Goal: Complete application form: Complete application form

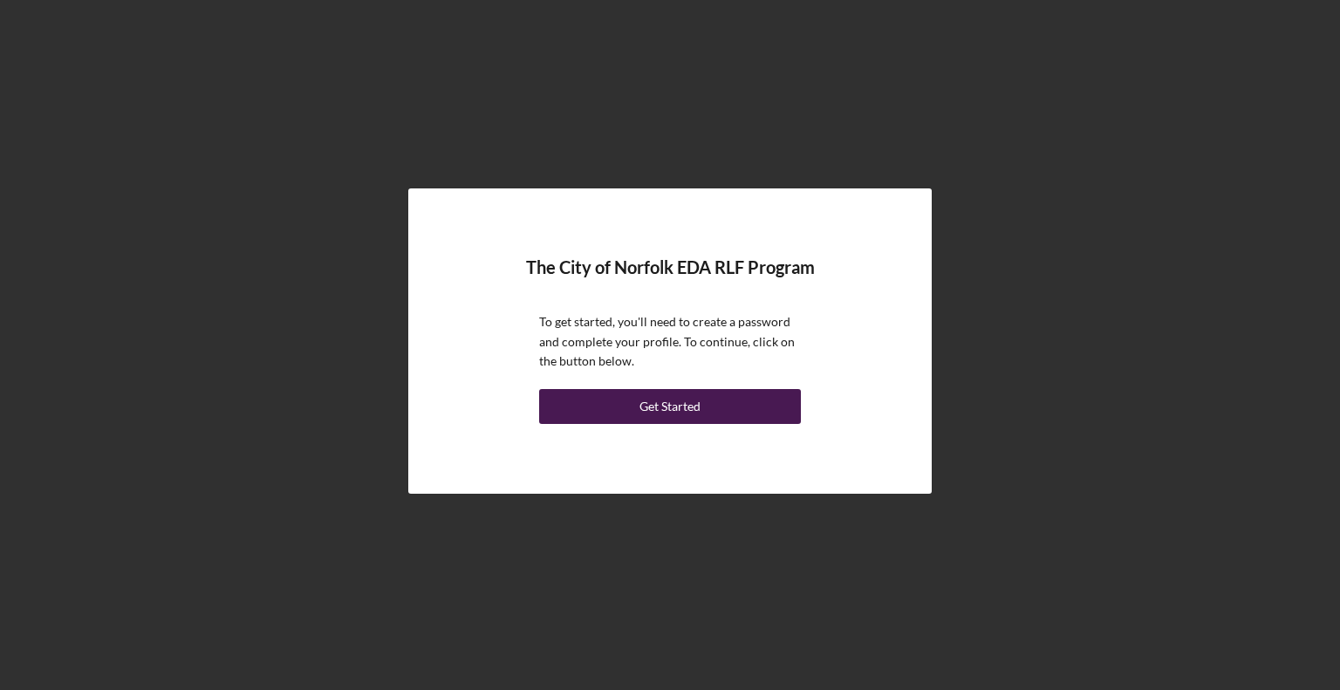
click at [667, 415] on div "Get Started" at bounding box center [670, 406] width 61 height 35
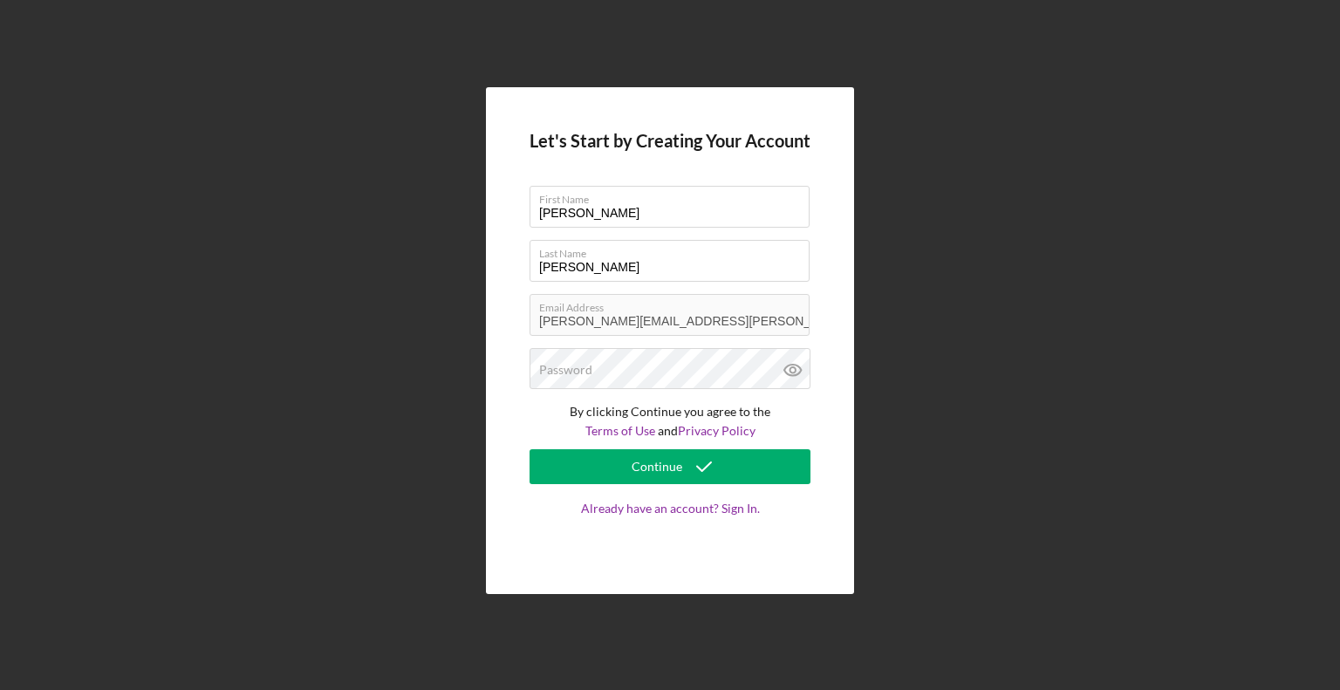
drag, startPoint x: 587, startPoint y: 213, endPoint x: 490, endPoint y: 225, distance: 97.6
click at [490, 225] on div "Let's Start by Creating Your Account First Name [PERSON_NAME] Last Name [PERSON…" at bounding box center [670, 341] width 368 height 508
type input "T"
type input "[PERSON_NAME]"
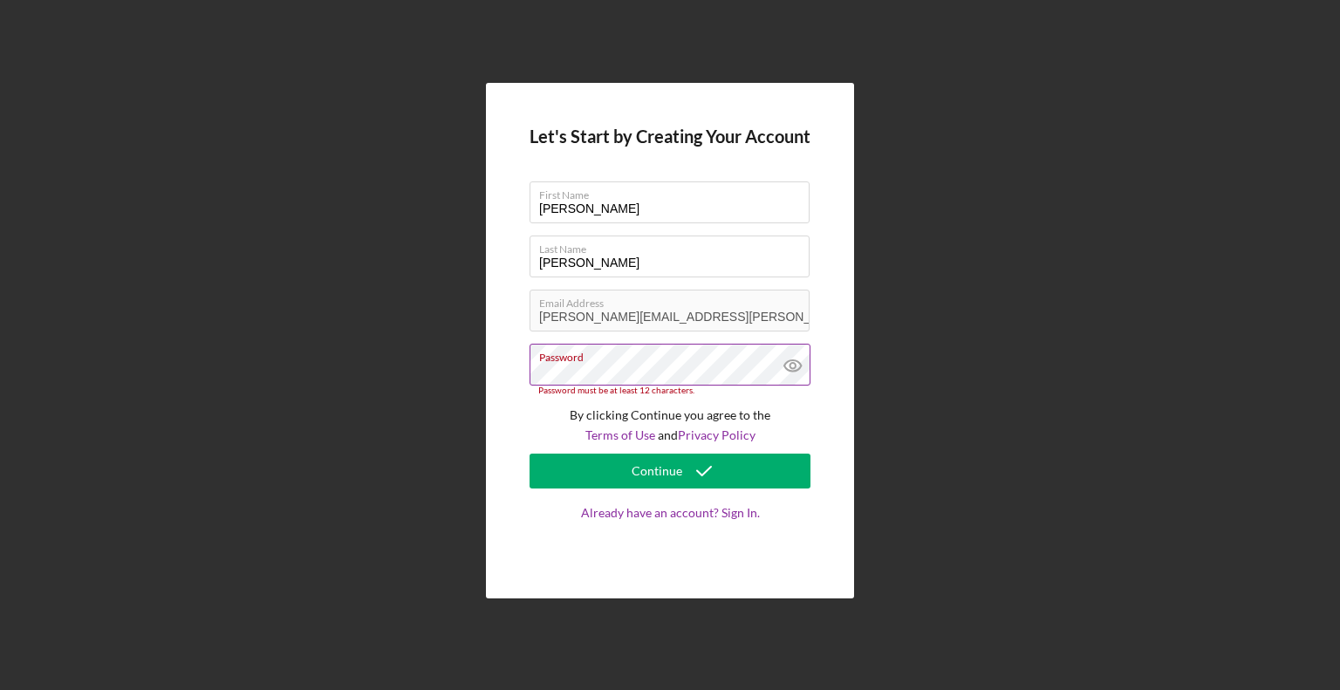
click at [795, 368] on icon at bounding box center [792, 365] width 5 height 5
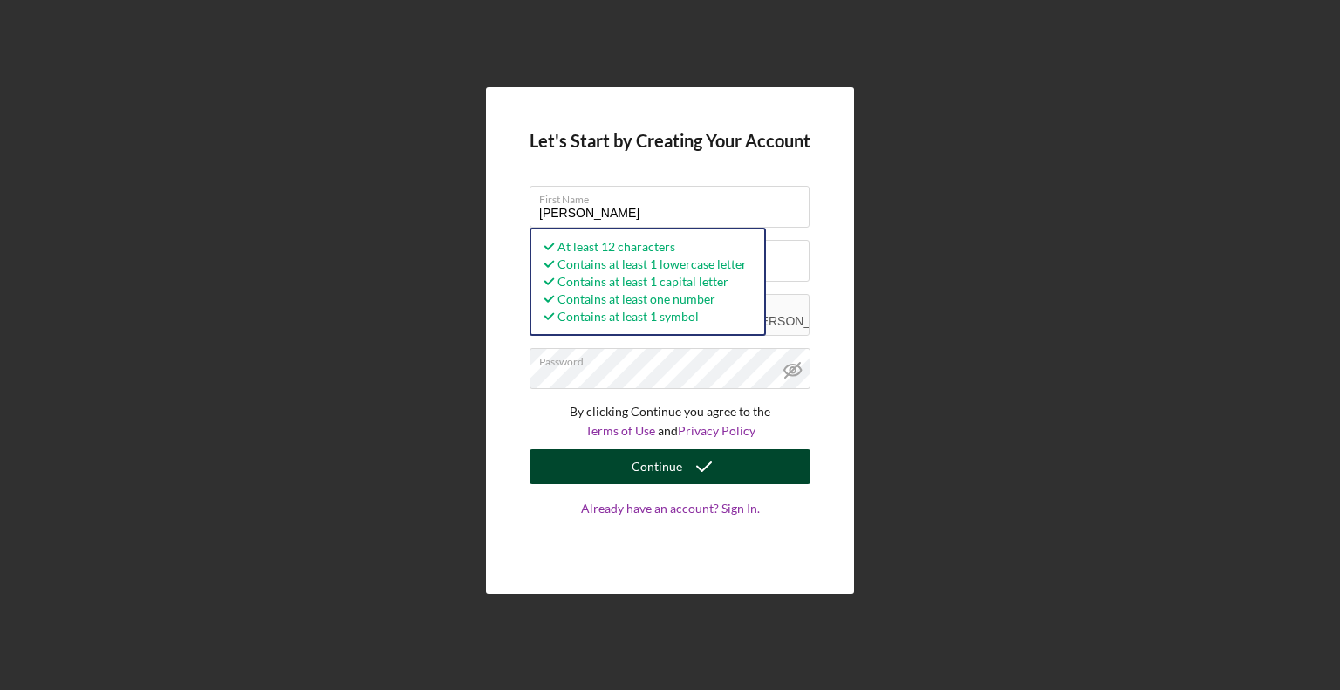
click at [657, 466] on div "Continue" at bounding box center [657, 466] width 51 height 35
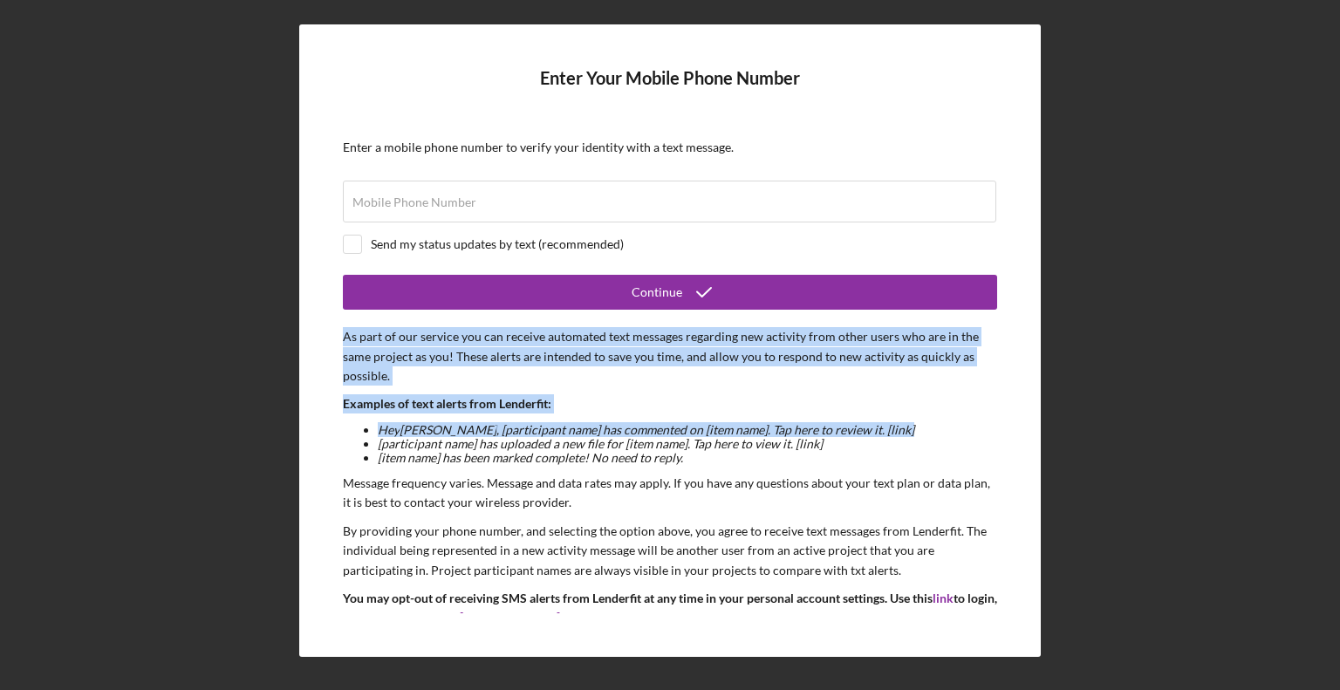
drag, startPoint x: 998, startPoint y: 269, endPoint x: 997, endPoint y: 429, distance: 159.7
click at [997, 429] on div "Enter Your Mobile Phone Number Enter a mobile phone number to verify your ident…" at bounding box center [670, 340] width 742 height 633
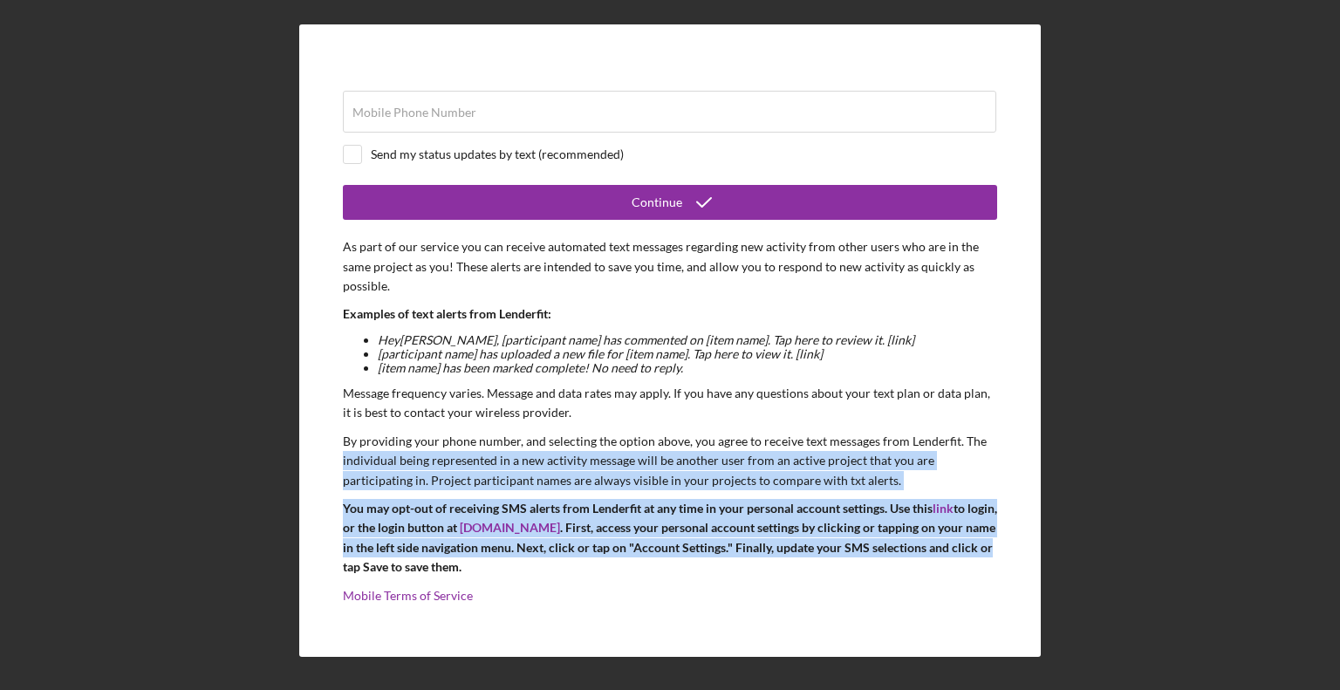
drag, startPoint x: 991, startPoint y: 541, endPoint x: 1003, endPoint y: 447, distance: 94.9
click at [1003, 447] on div "Enter Your Mobile Phone Number Enter a mobile phone number to verify your ident…" at bounding box center [670, 340] width 742 height 633
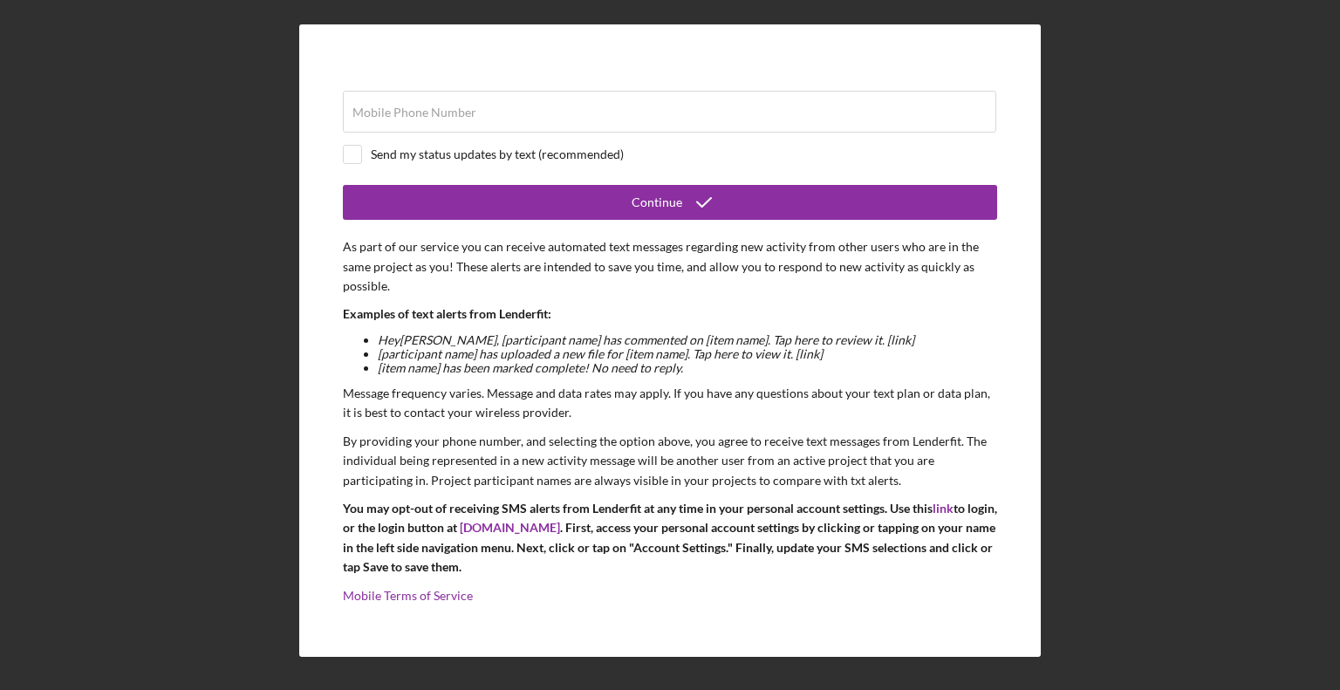
click at [983, 381] on form "Enter Your Mobile Phone Number Enter a mobile phone number to verify your ident…" at bounding box center [670, 340] width 655 height 545
click at [463, 127] on input "Mobile Phone Number" at bounding box center [670, 112] width 654 height 42
type input "[PHONE_NUMBER]"
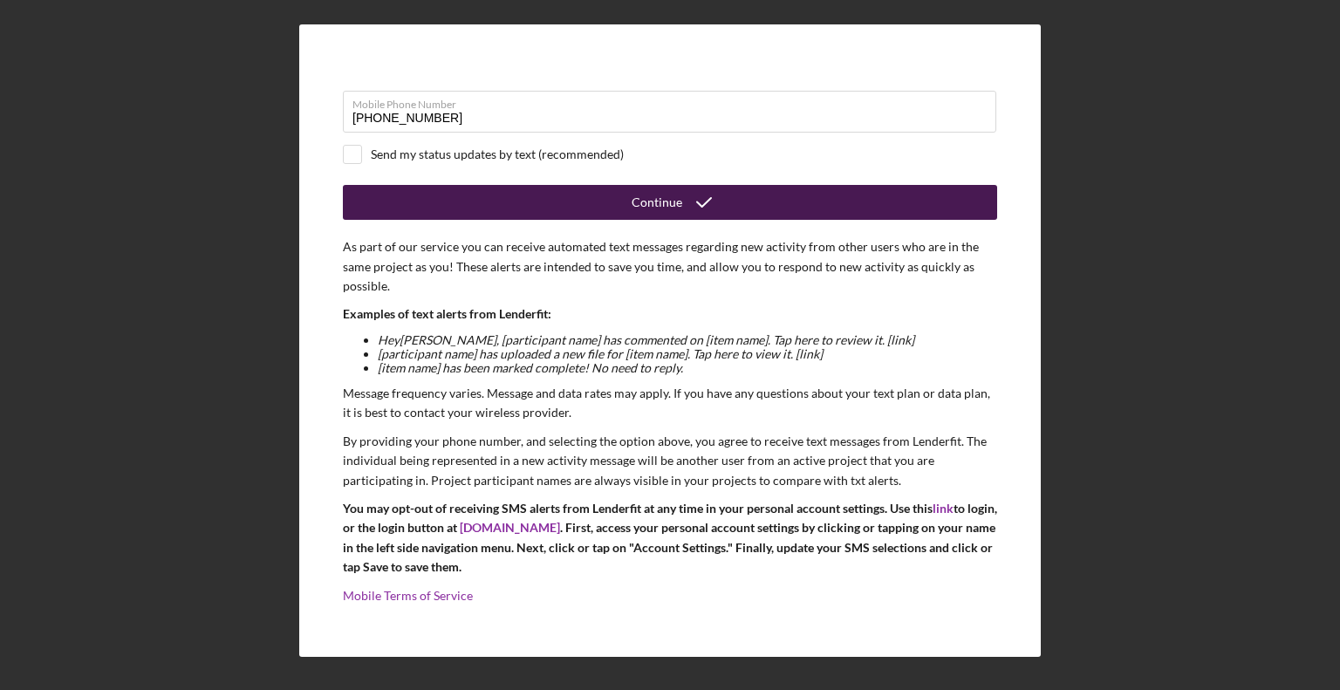
click at [598, 211] on button "Continue" at bounding box center [670, 202] width 655 height 35
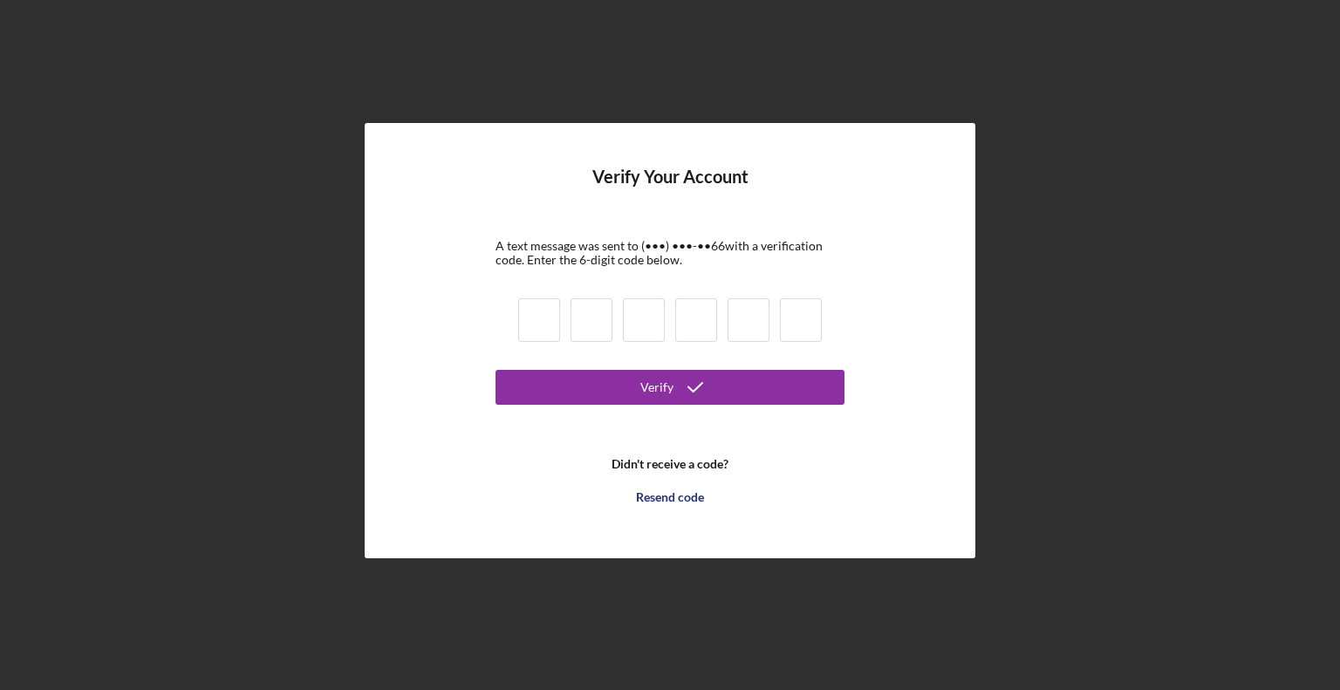
click at [539, 315] on input at bounding box center [539, 320] width 42 height 44
type input "9"
type input "8"
type input "9"
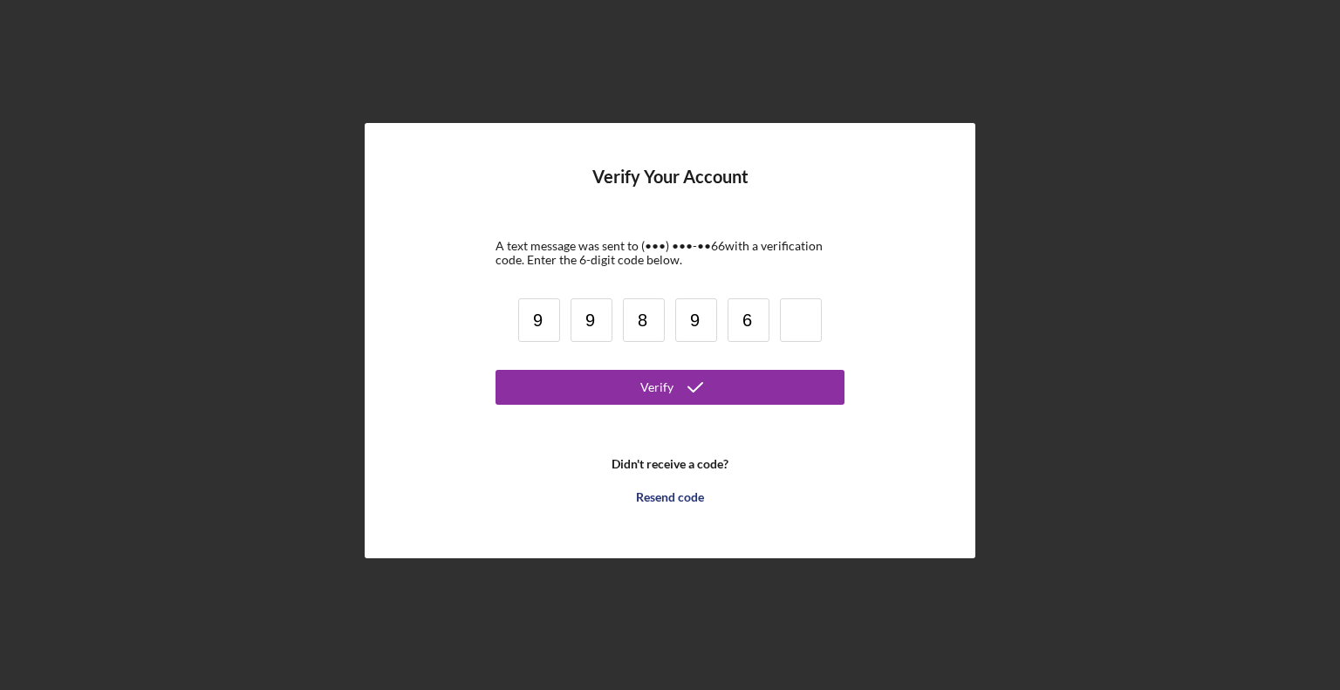
type input "6"
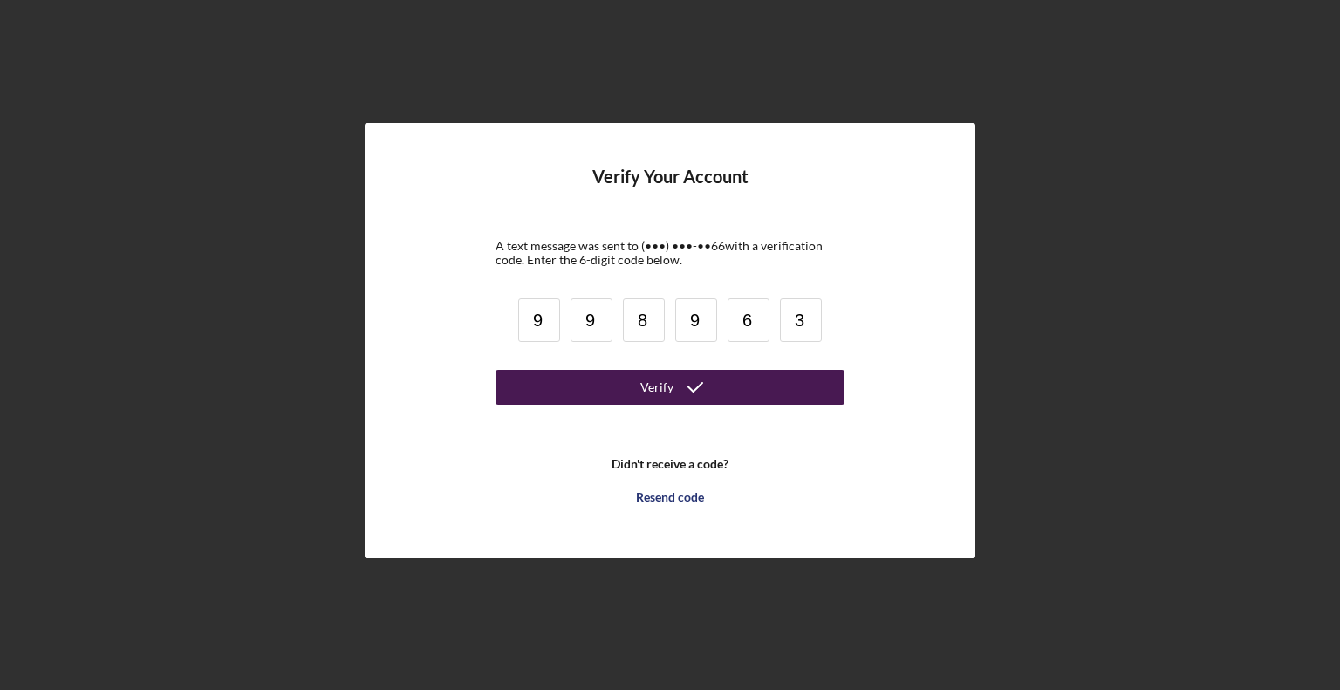
type input "3"
click at [662, 393] on div "Verify" at bounding box center [657, 387] width 33 height 35
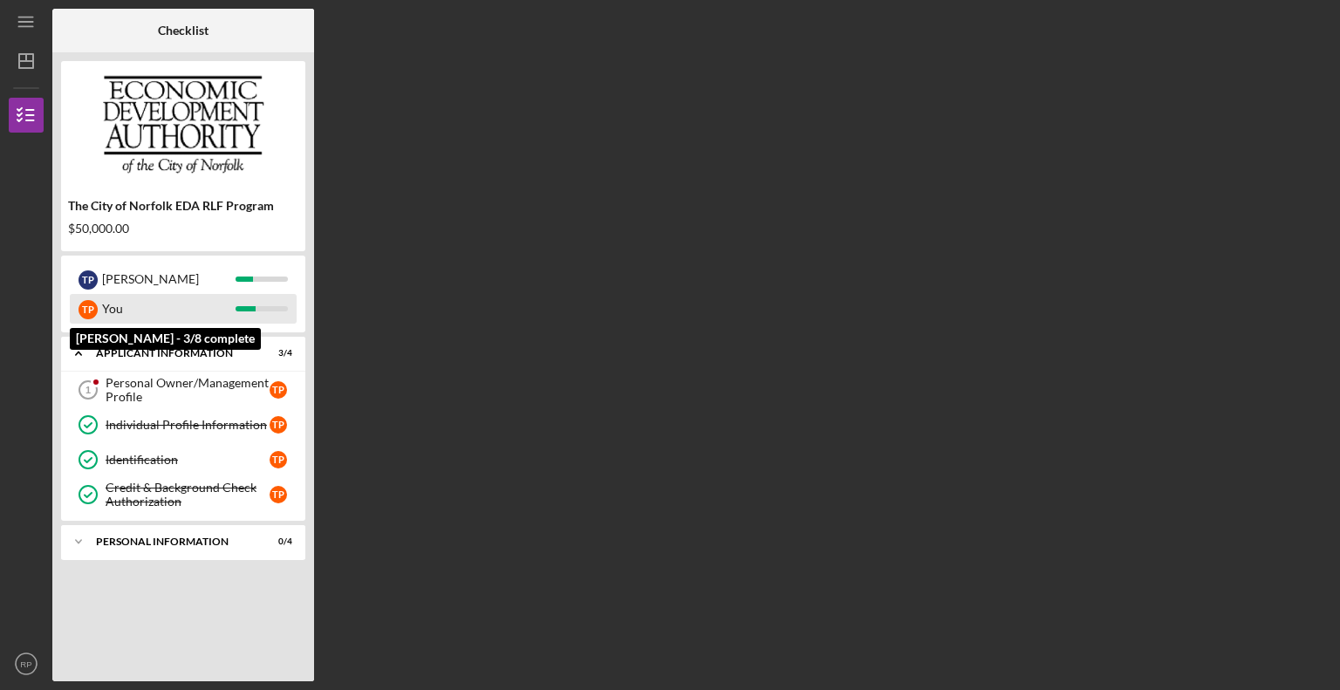
click at [127, 300] on div "You" at bounding box center [169, 309] width 134 height 30
click at [112, 315] on div "You" at bounding box center [169, 309] width 134 height 30
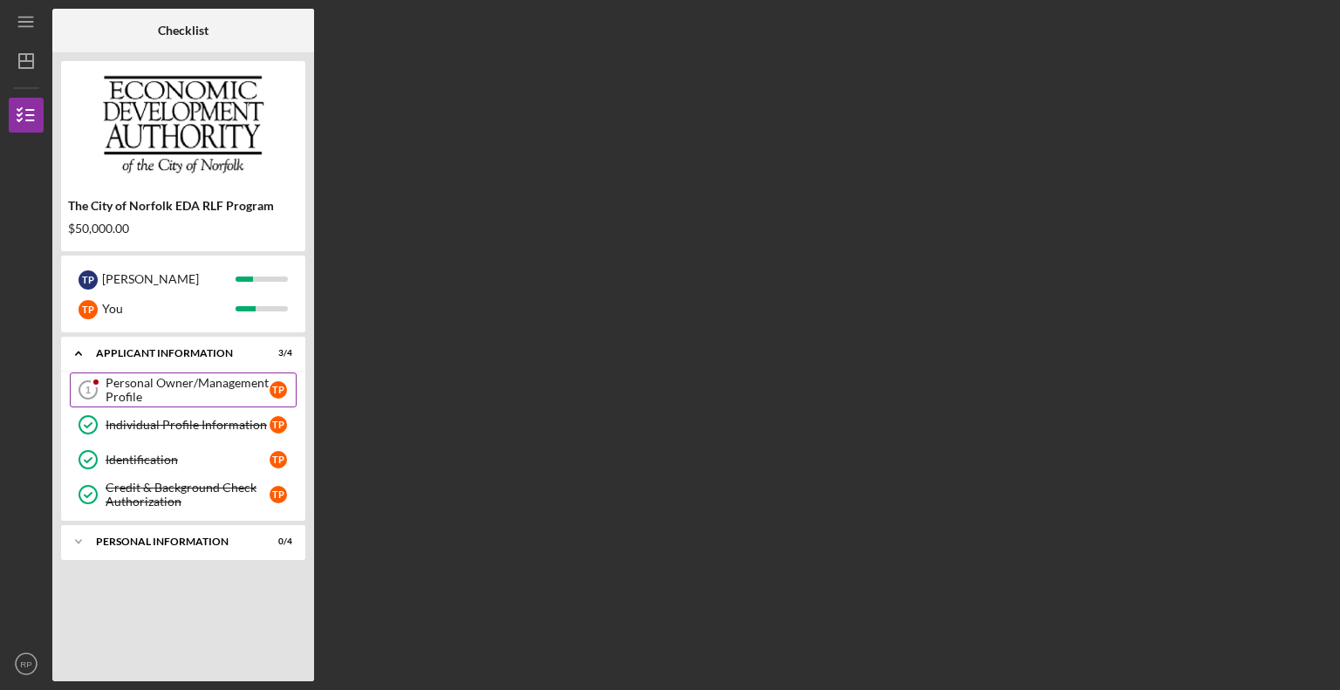
click at [125, 386] on div "Personal Owner/Management Profile" at bounding box center [188, 390] width 164 height 28
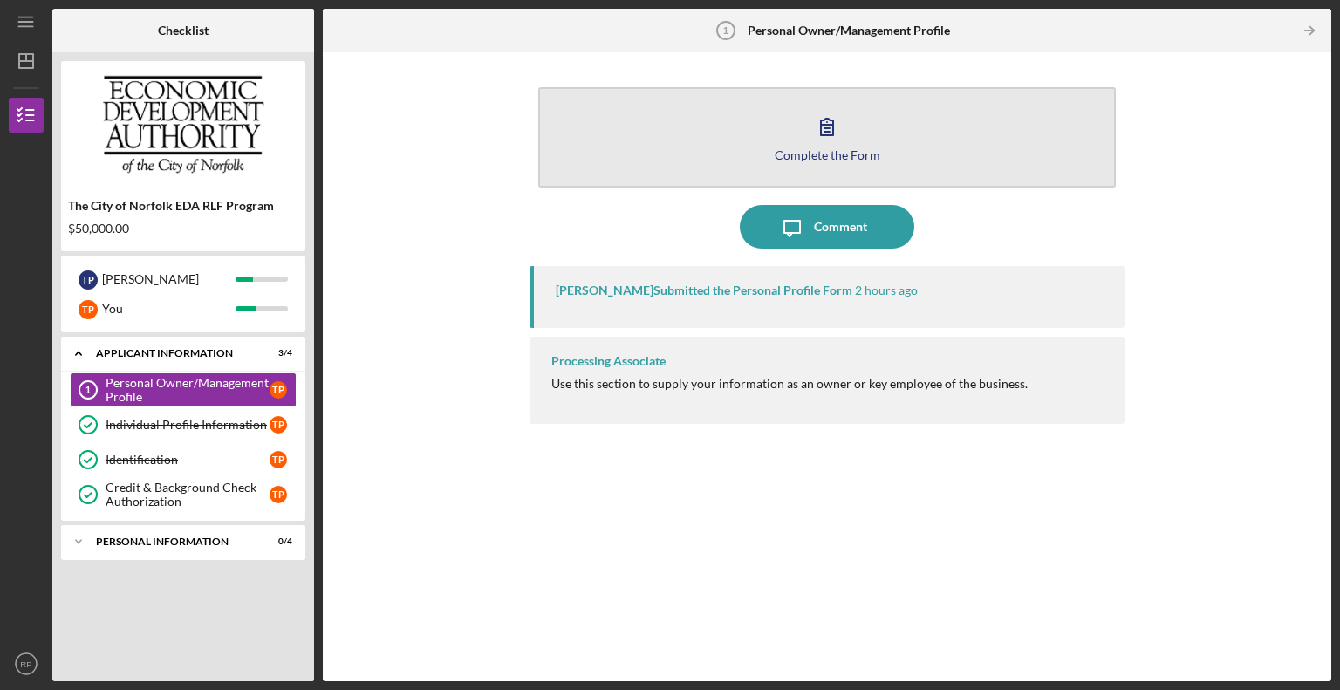
click at [819, 139] on icon "button" at bounding box center [828, 127] width 44 height 44
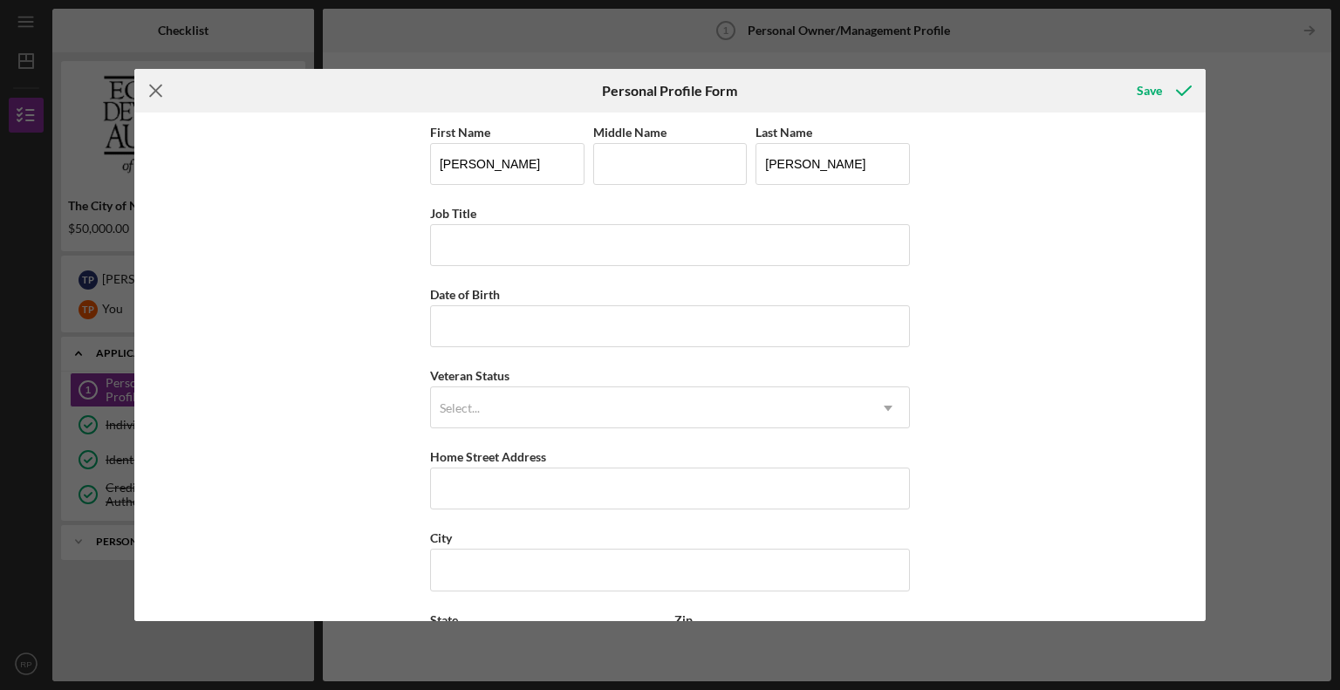
click at [158, 93] on line at bounding box center [155, 91] width 11 height 11
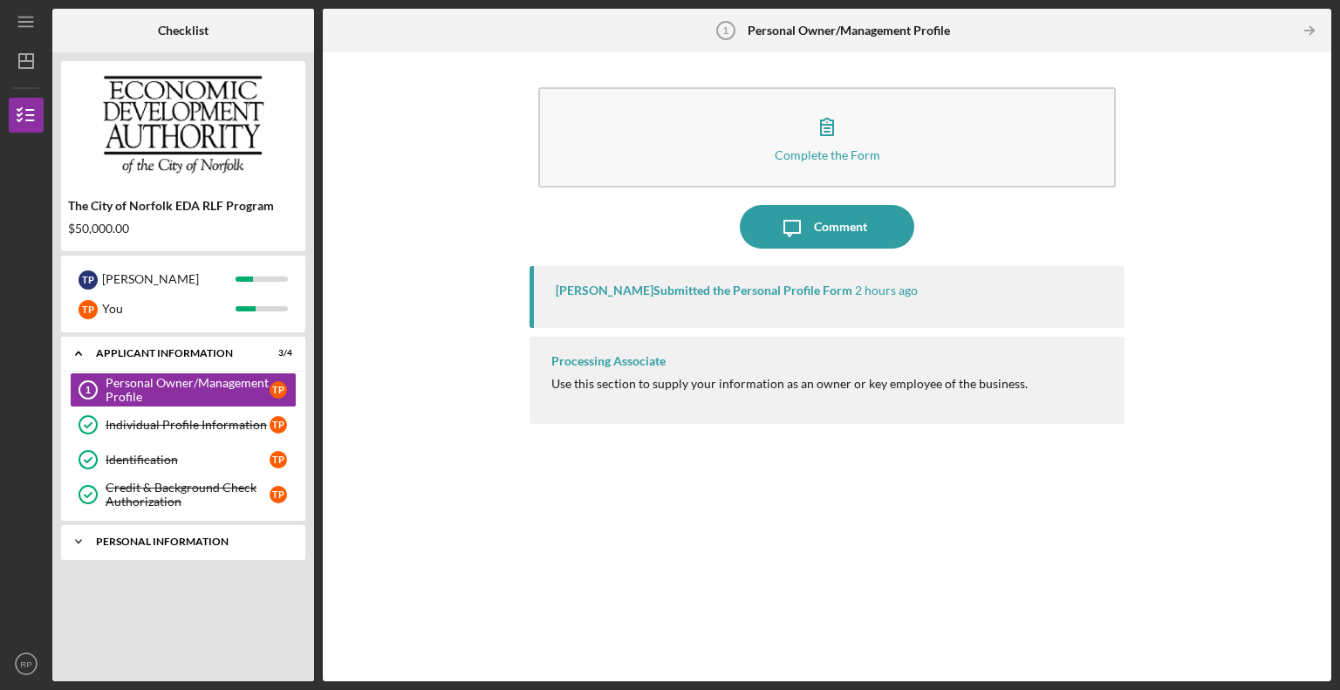
click at [230, 548] on div "Icon/Expander Personal Information 0 / 4" at bounding box center [183, 542] width 244 height 35
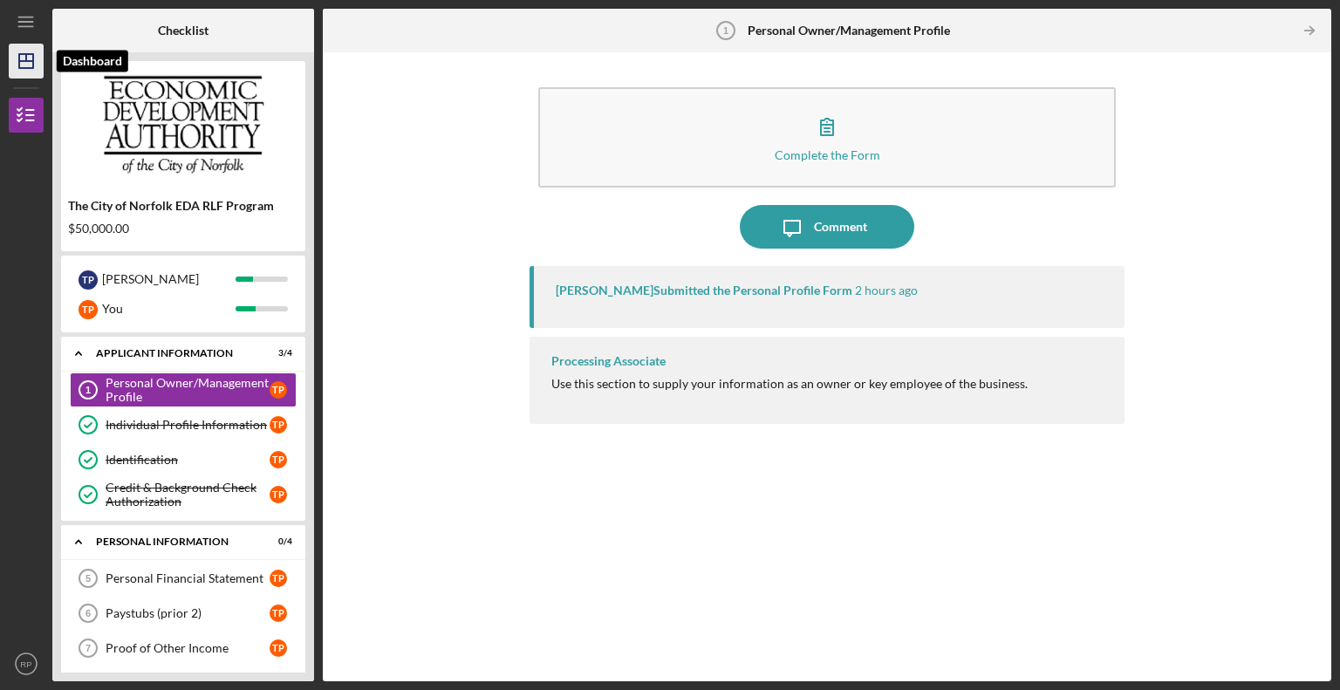
click at [20, 58] on icon "Icon/Dashboard" at bounding box center [26, 61] width 44 height 44
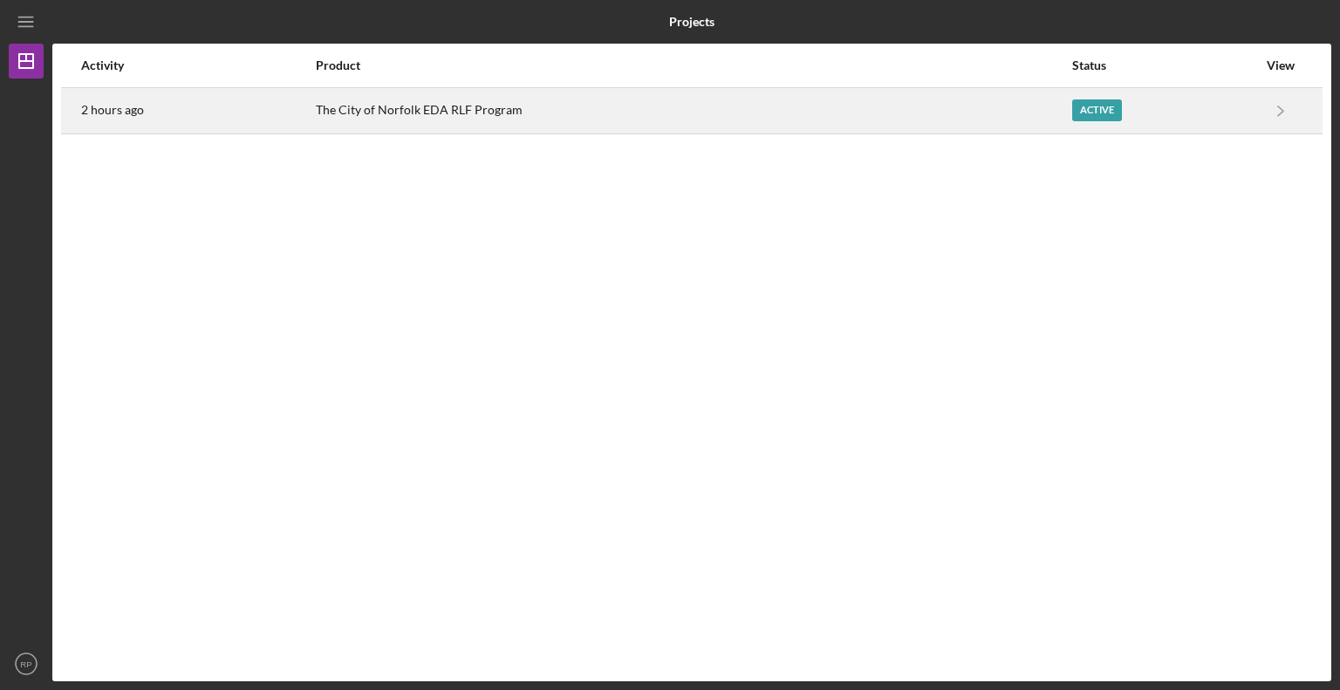
click at [1260, 115] on link "Icon/Navigate" at bounding box center [1281, 111] width 44 height 44
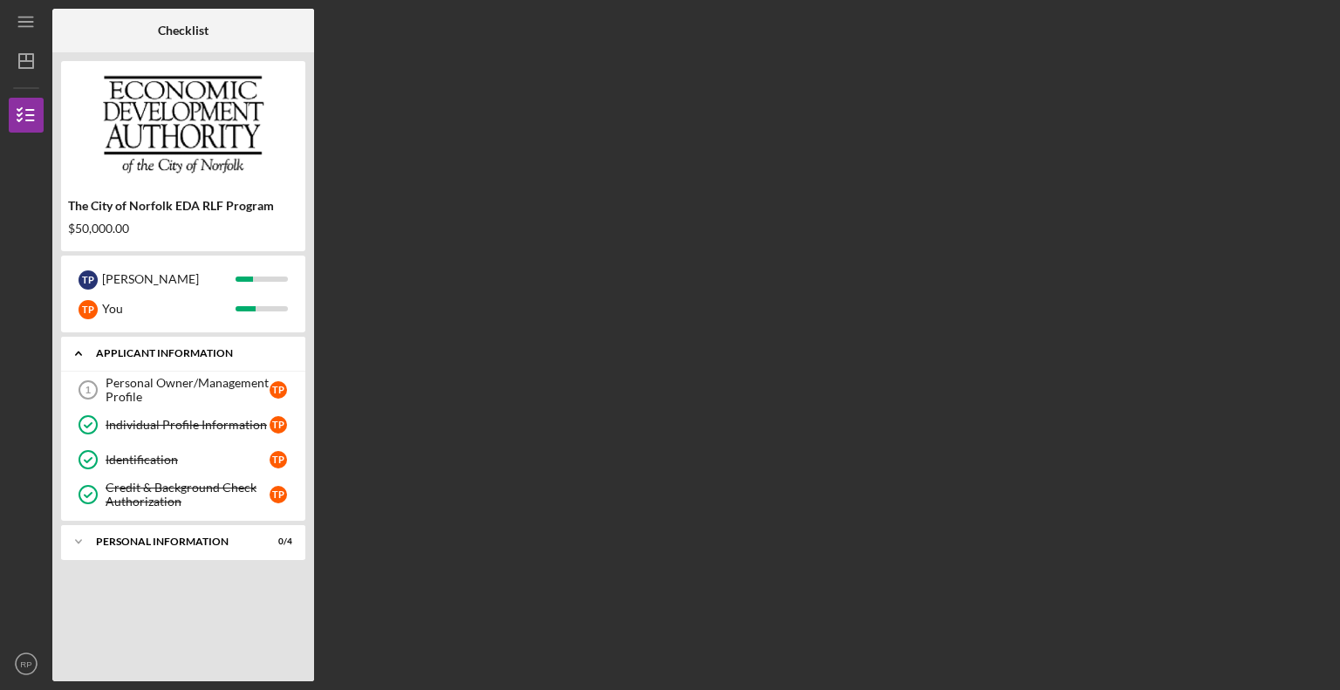
click at [82, 355] on icon "Icon/Expander" at bounding box center [78, 353] width 35 height 35
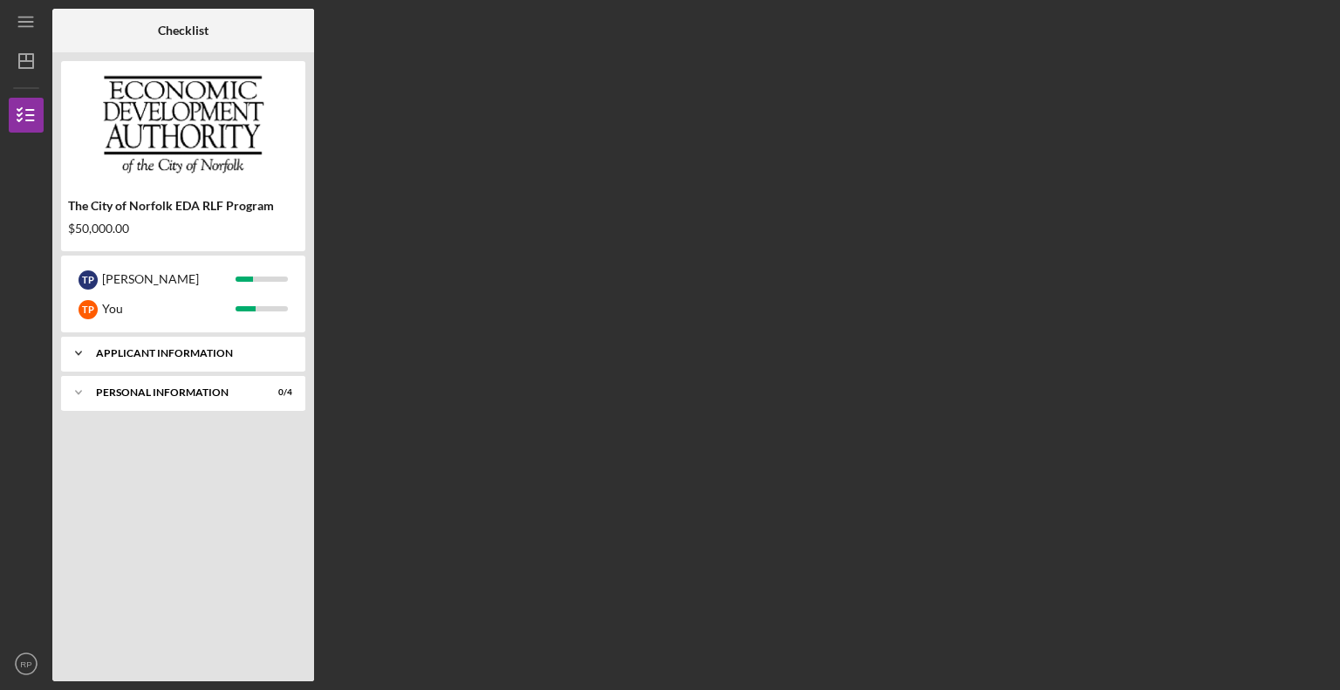
click at [82, 355] on icon "Icon/Expander" at bounding box center [78, 353] width 35 height 35
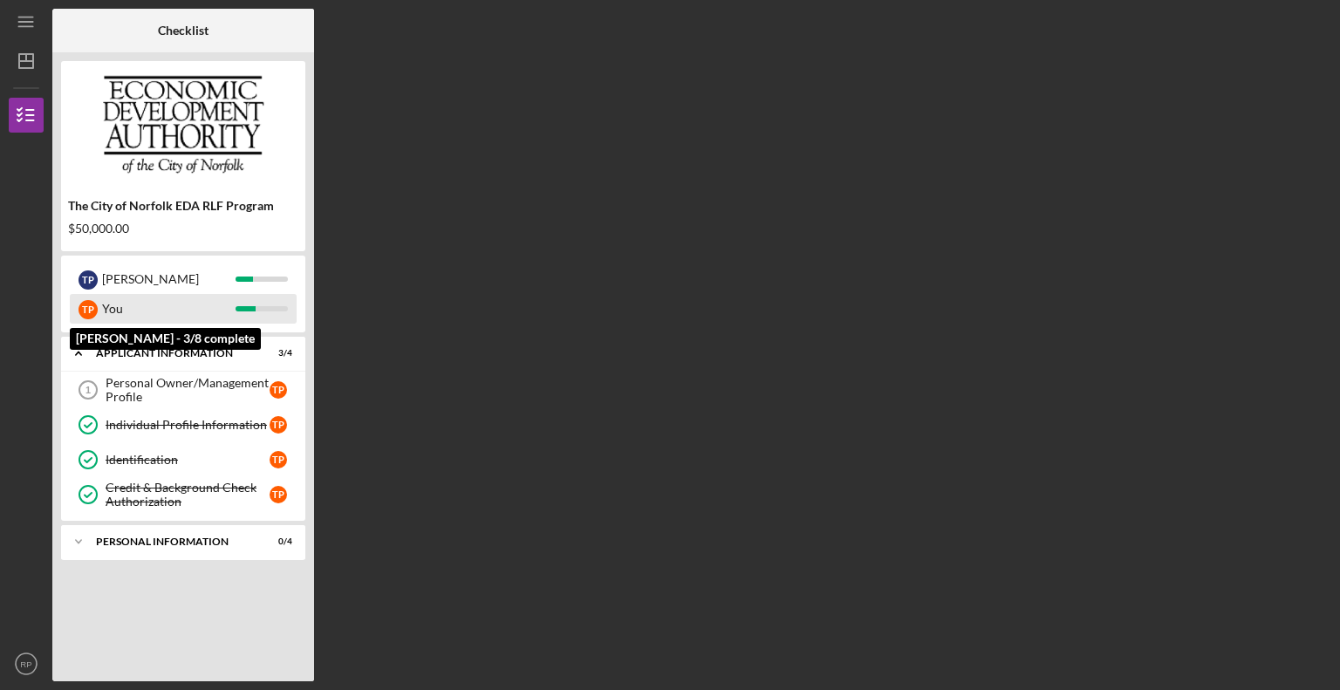
click at [98, 298] on div "T P You" at bounding box center [183, 309] width 227 height 30
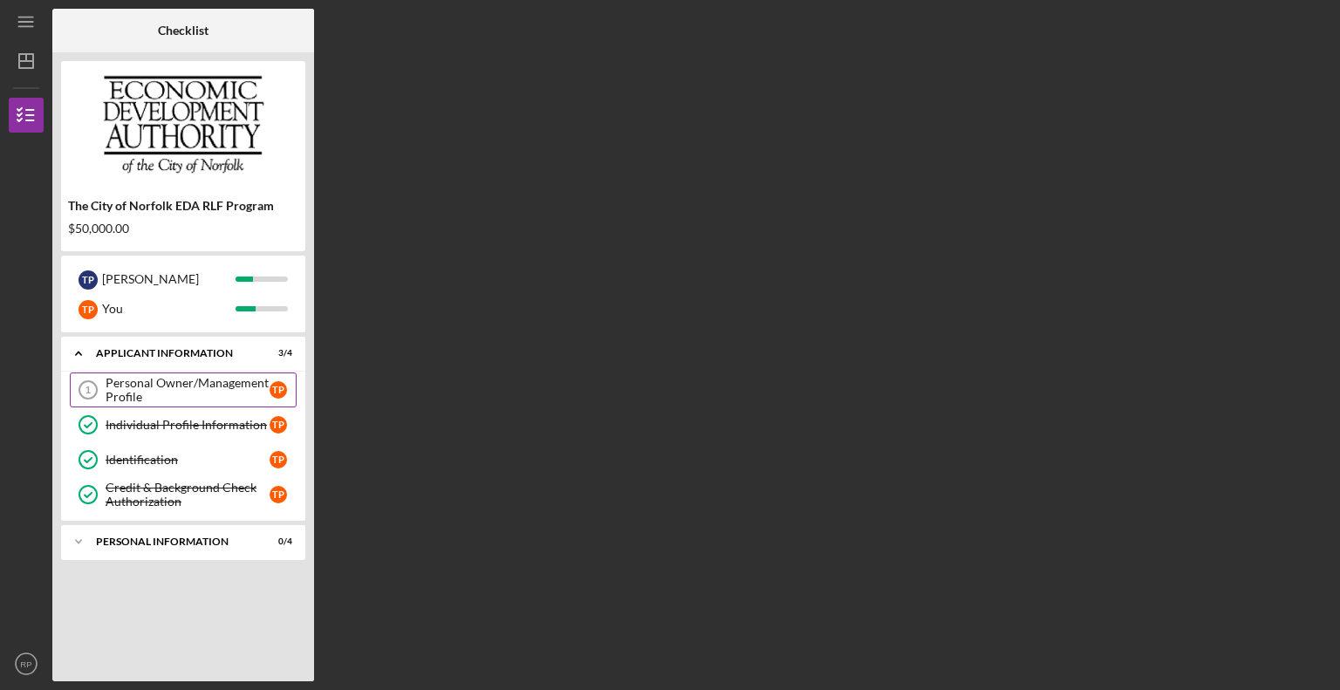
click at [154, 389] on div "Personal Owner/Management Profile" at bounding box center [188, 390] width 164 height 28
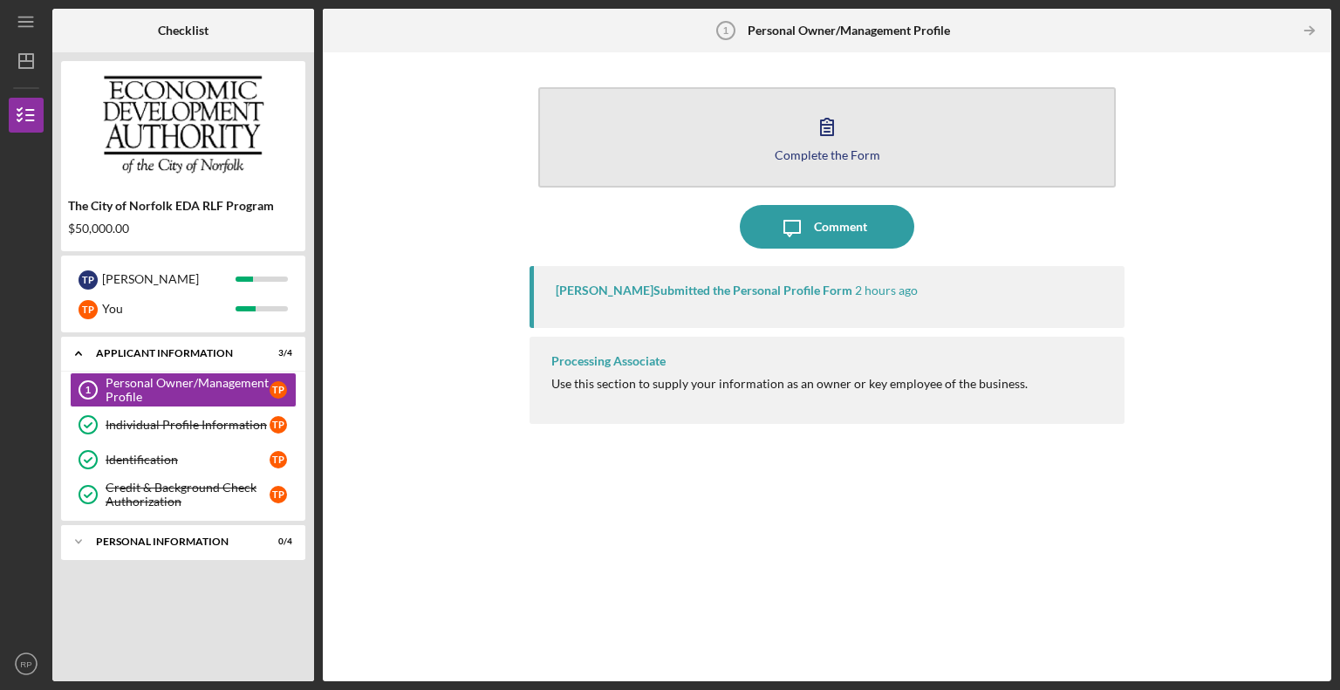
click at [814, 128] on icon "button" at bounding box center [828, 127] width 44 height 44
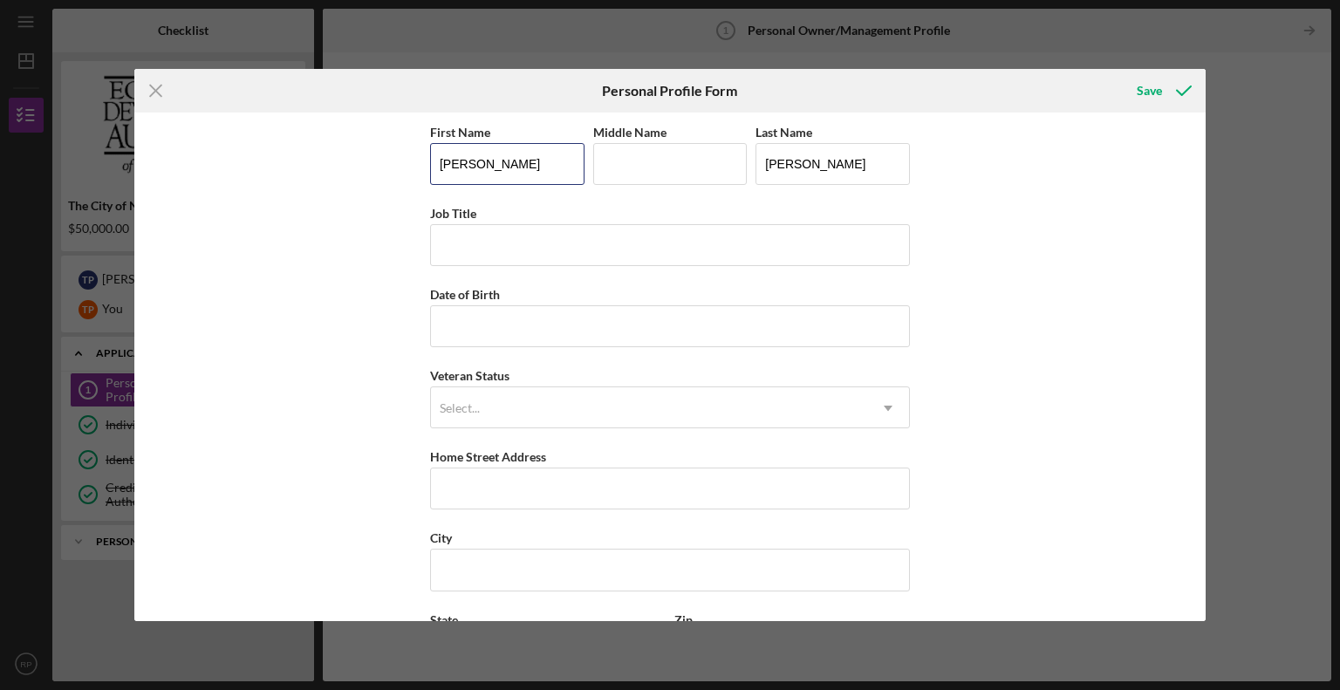
drag, startPoint x: 504, startPoint y: 161, endPoint x: 397, endPoint y: 191, distance: 110.5
click at [397, 191] on div "First Name [PERSON_NAME] Middle Name Last Name [PERSON_NAME] Job Title Date of …" at bounding box center [670, 367] width 1073 height 509
type input "[PERSON_NAME]"
type input "Owner"
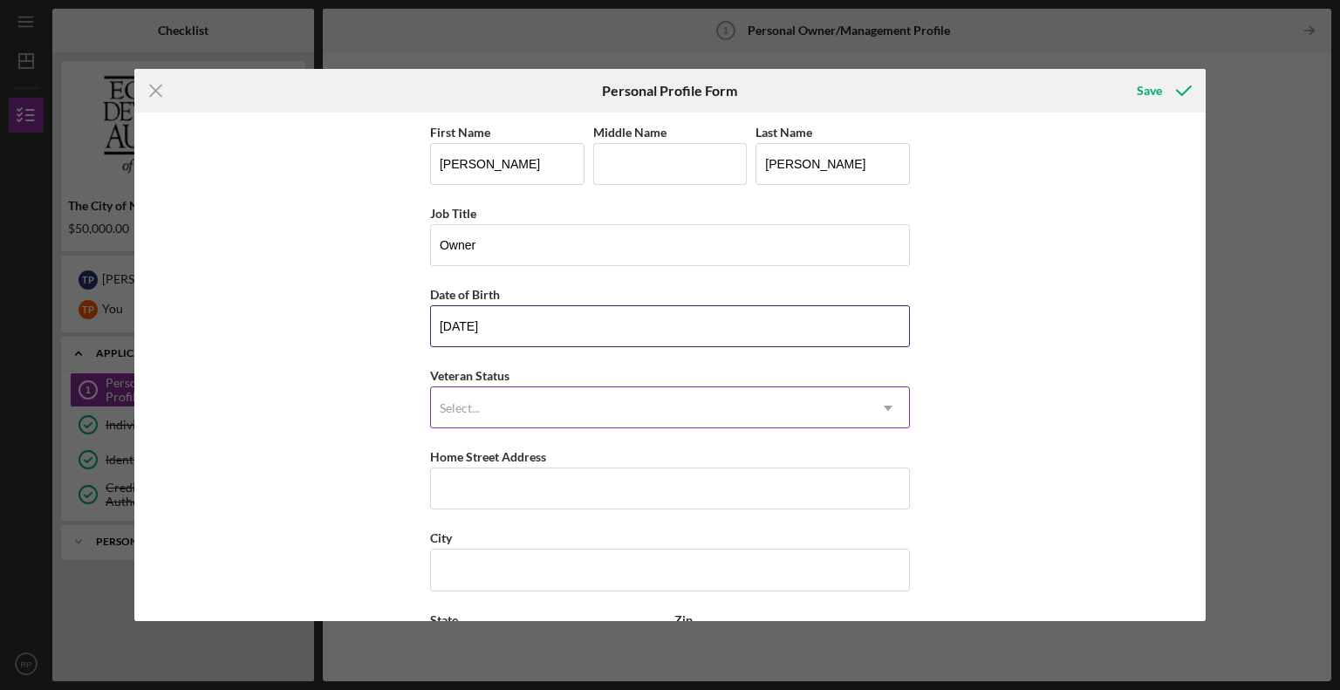
type input "[DATE]"
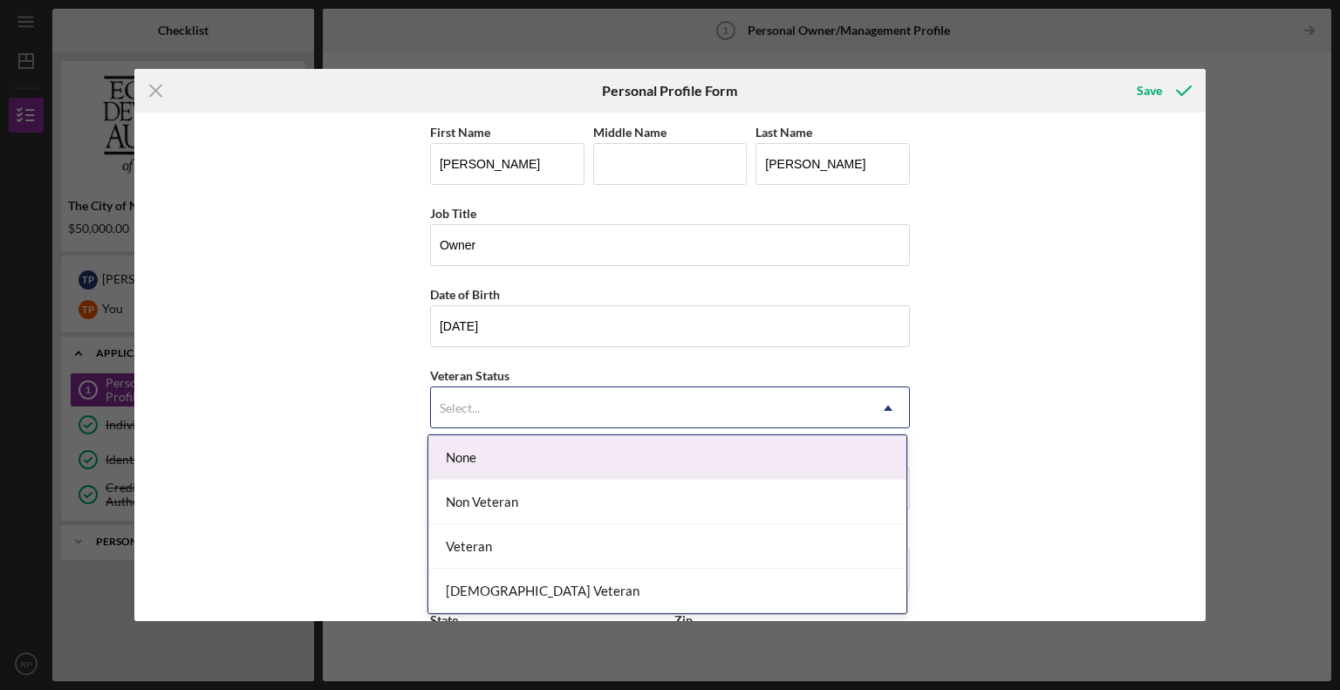
click at [510, 390] on div "Select..." at bounding box center [649, 408] width 436 height 40
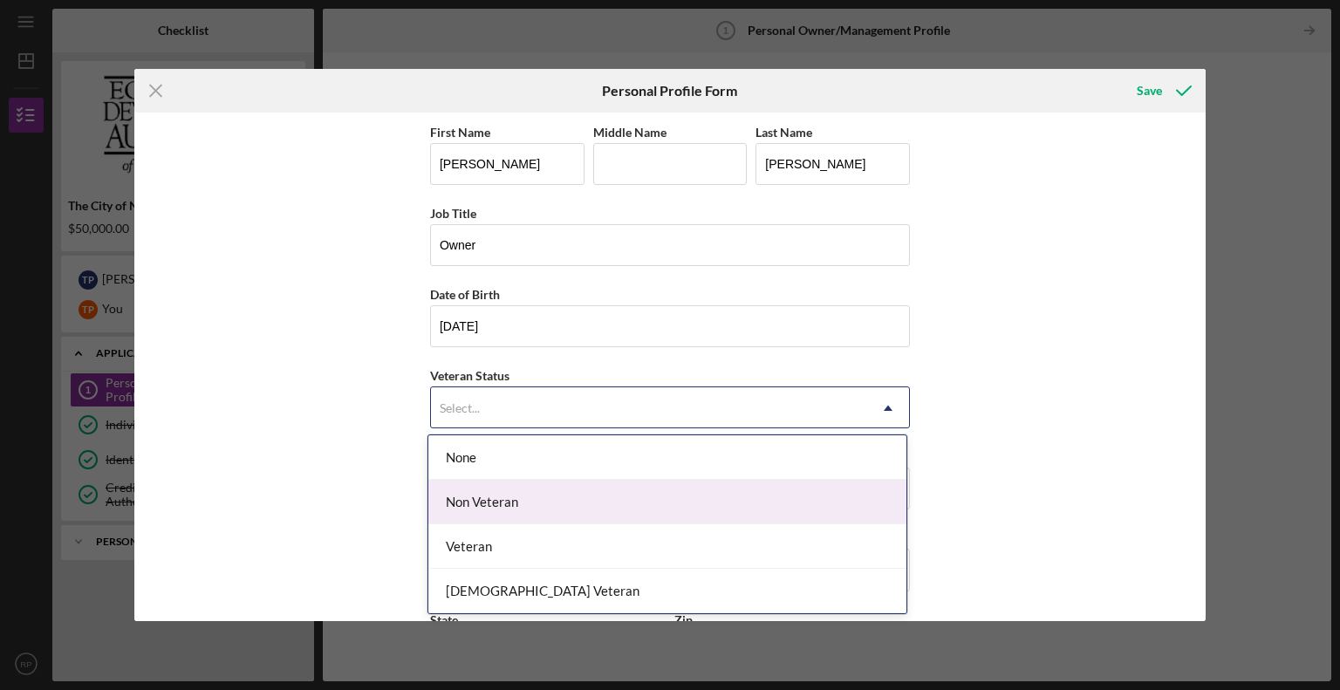
click at [574, 490] on div "Non Veteran" at bounding box center [668, 502] width 478 height 45
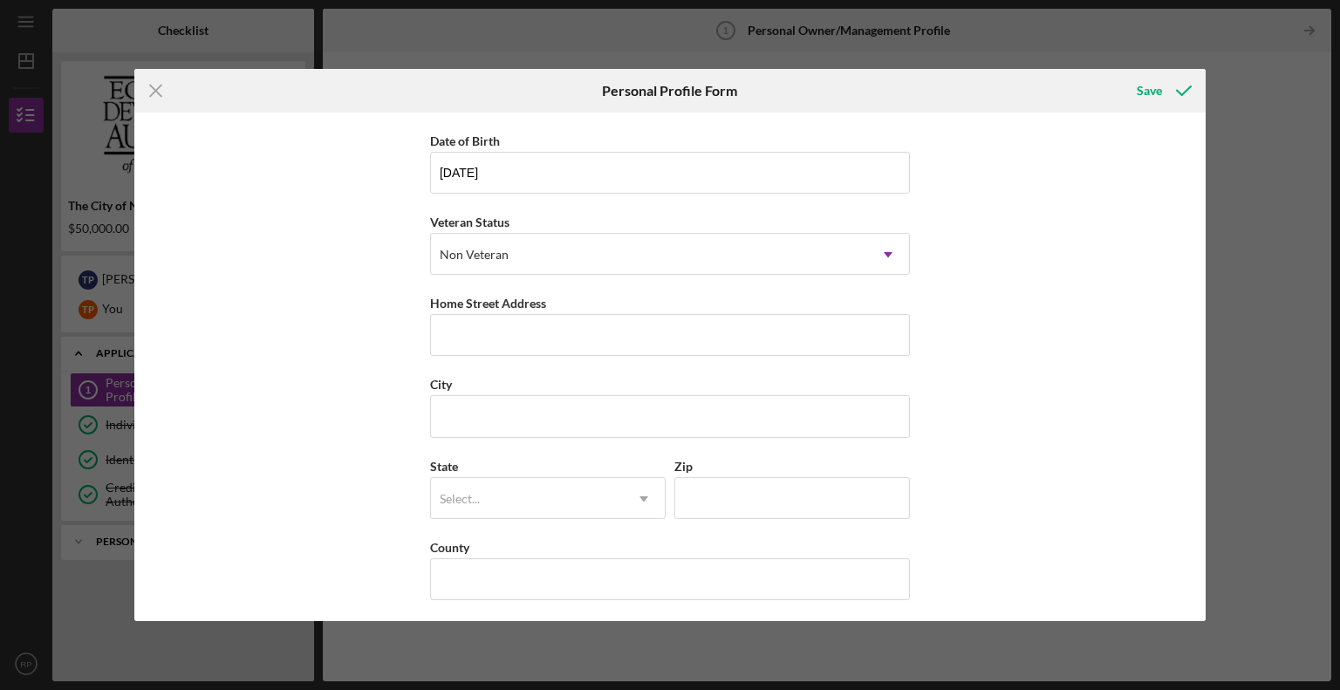
scroll to position [155, 0]
click at [524, 313] on input "Home Street Address" at bounding box center [670, 333] width 480 height 42
type input "[STREET_ADDRESS]"
type input "[GEOGRAPHIC_DATA]"
type input "VA"
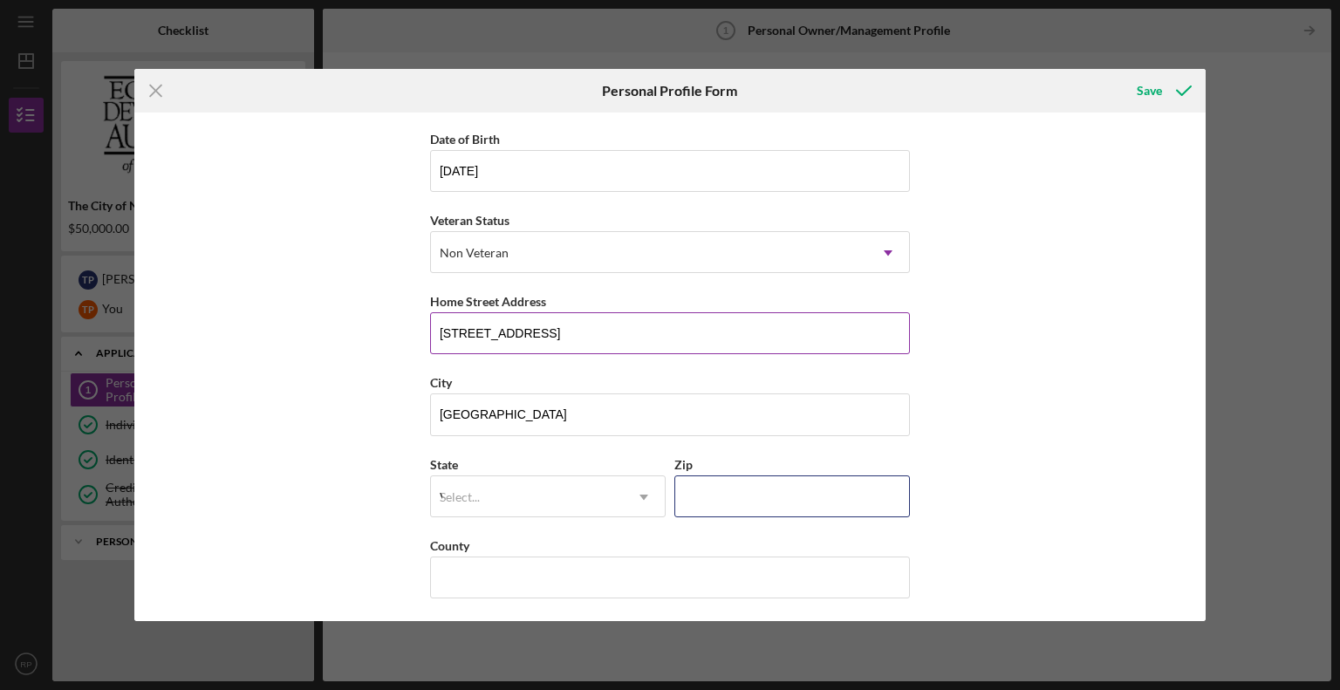
type input "23505"
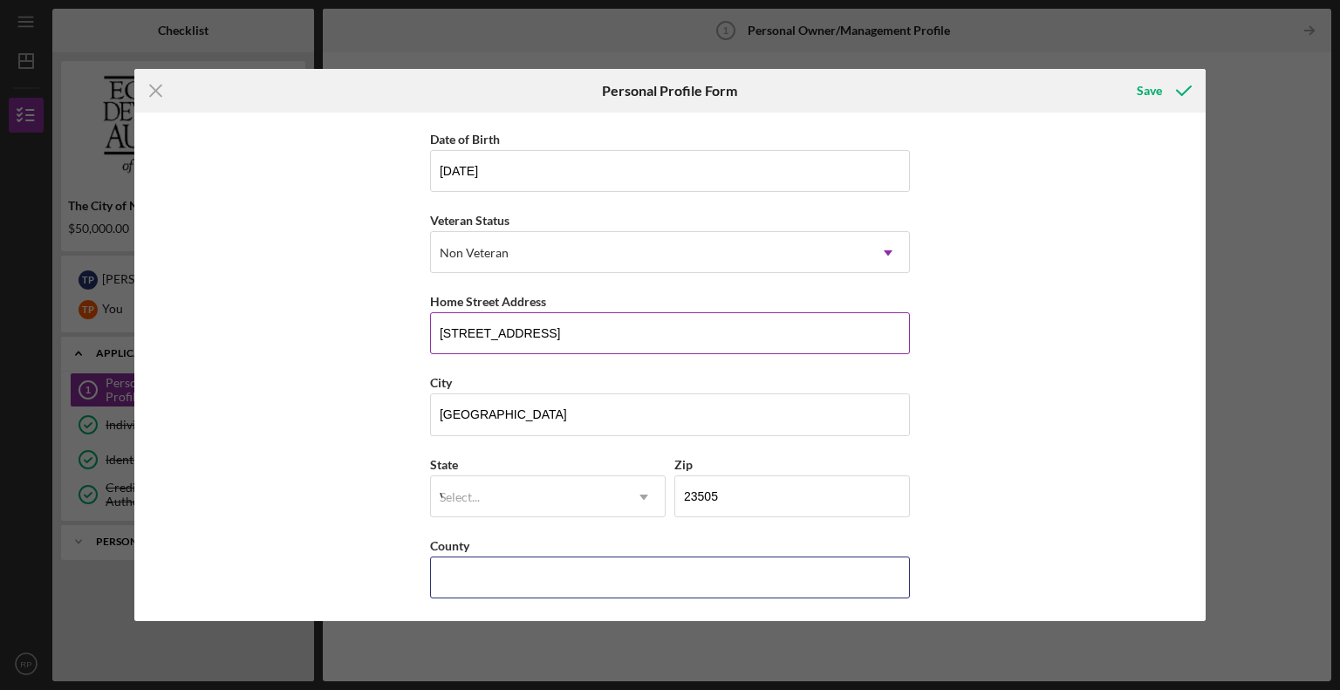
type input "VA"
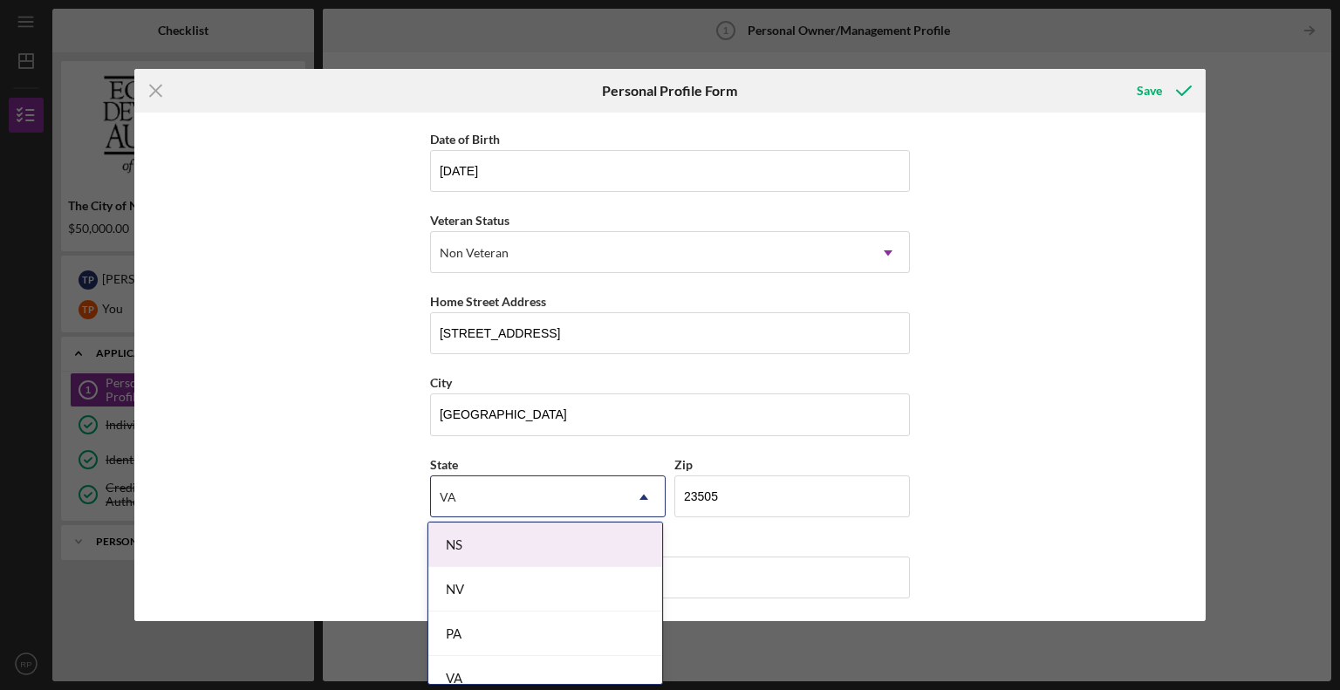
click at [1063, 398] on div "First Name [PERSON_NAME] Middle Name Last Name [PERSON_NAME] Job Title Owner Da…" at bounding box center [670, 367] width 1073 height 509
click at [958, 498] on div "First Name [PERSON_NAME] Middle Name Last Name [PERSON_NAME] Job Title Owner Da…" at bounding box center [670, 367] width 1073 height 509
click at [940, 536] on div "First Name [PERSON_NAME] Middle Name Last Name [PERSON_NAME] Job Title Owner Da…" at bounding box center [670, 367] width 1073 height 509
click at [1072, 509] on div "First Name [PERSON_NAME] Middle Name Last Name [PERSON_NAME] Job Title Owner Da…" at bounding box center [670, 367] width 1073 height 509
click at [1100, 486] on div "First Name [PERSON_NAME] Middle Name Last Name [PERSON_NAME] Job Title Owner Da…" at bounding box center [670, 367] width 1073 height 509
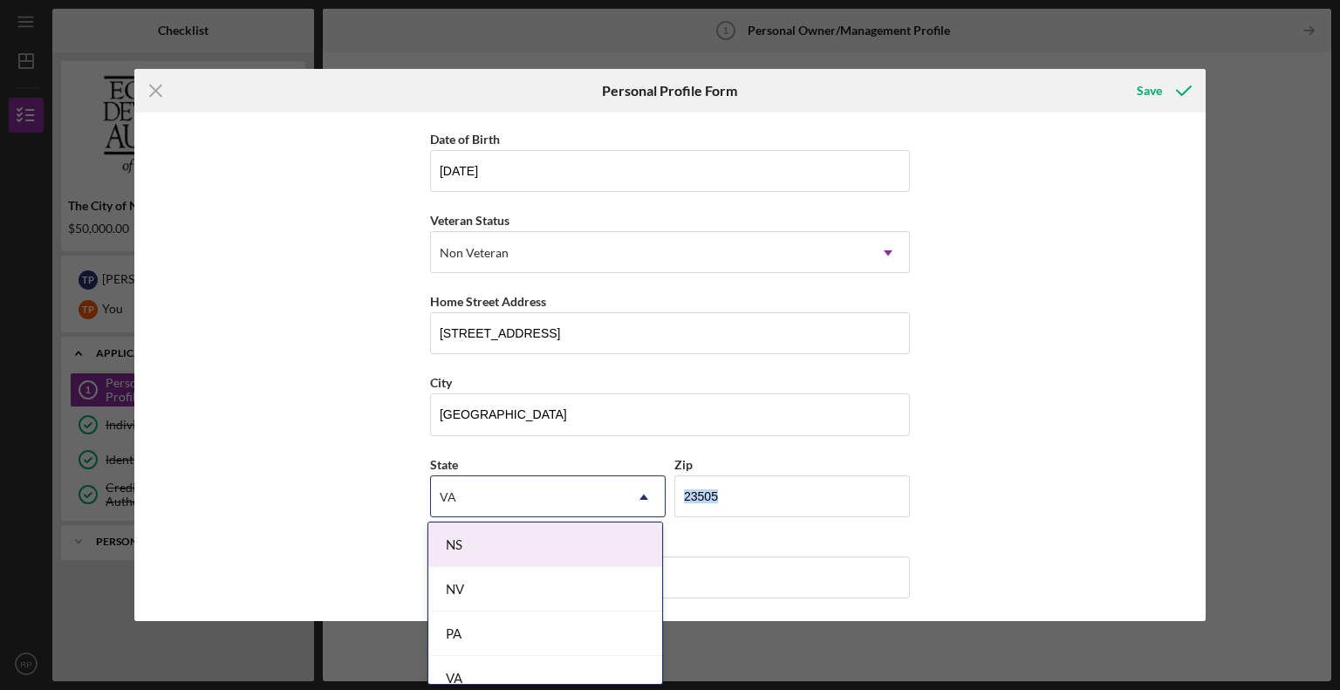
click at [1100, 486] on div "First Name [PERSON_NAME] Middle Name Last Name [PERSON_NAME] Job Title Owner Da…" at bounding box center [670, 367] width 1073 height 509
click at [769, 576] on input "VA" at bounding box center [670, 578] width 480 height 42
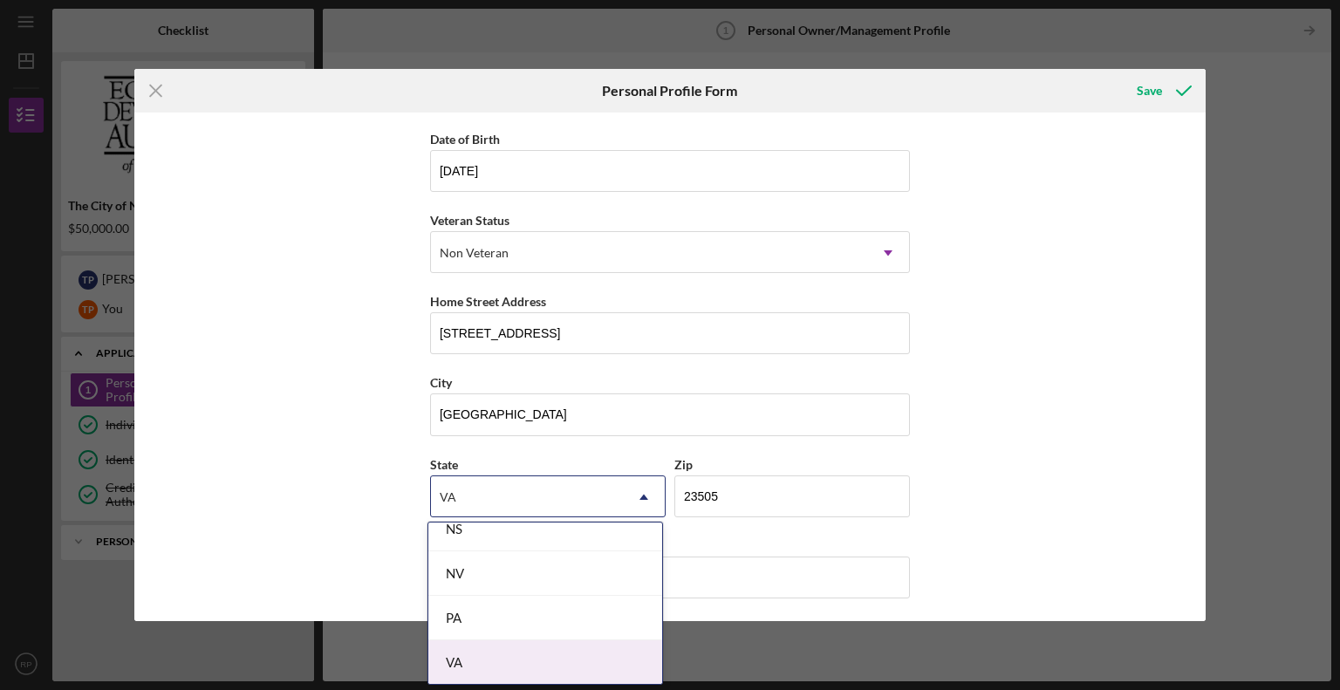
click at [496, 663] on div "VA" at bounding box center [546, 663] width 234 height 45
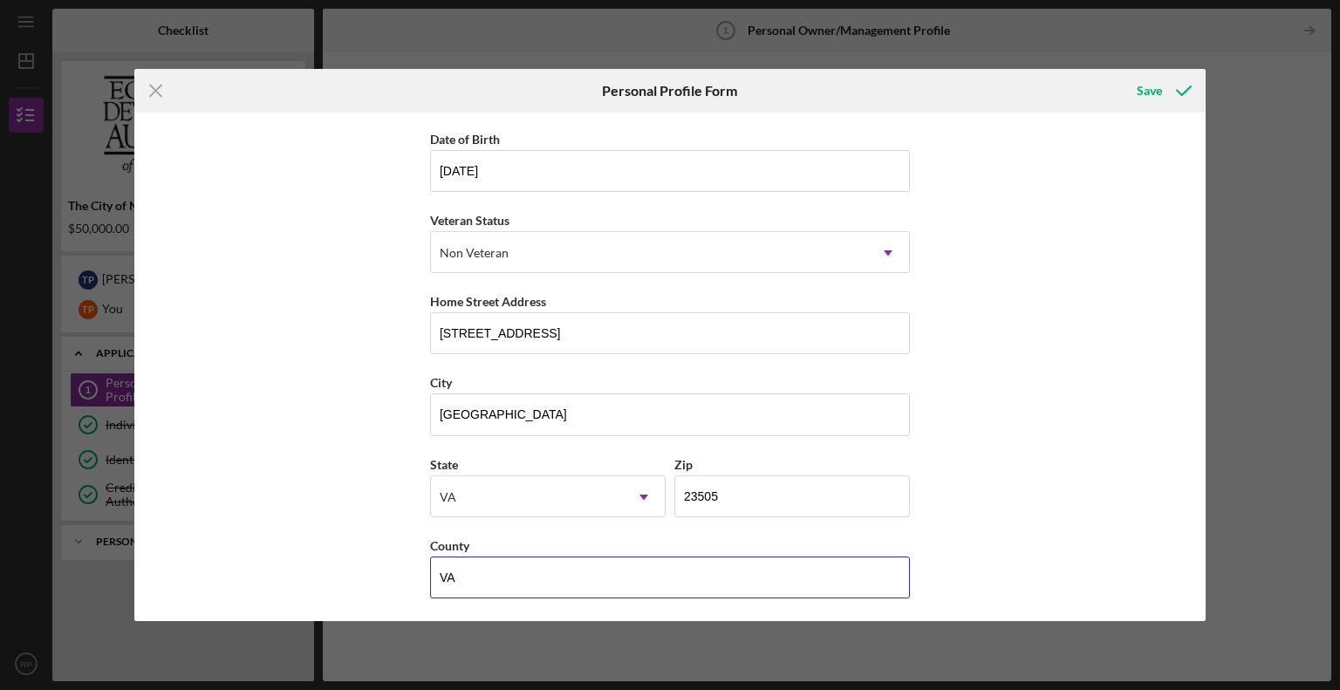
click at [335, 561] on div "First Name [PERSON_NAME] Middle Name Last Name [PERSON_NAME] Job Title Owner Da…" at bounding box center [670, 367] width 1073 height 509
type input "[GEOGRAPHIC_DATA]"
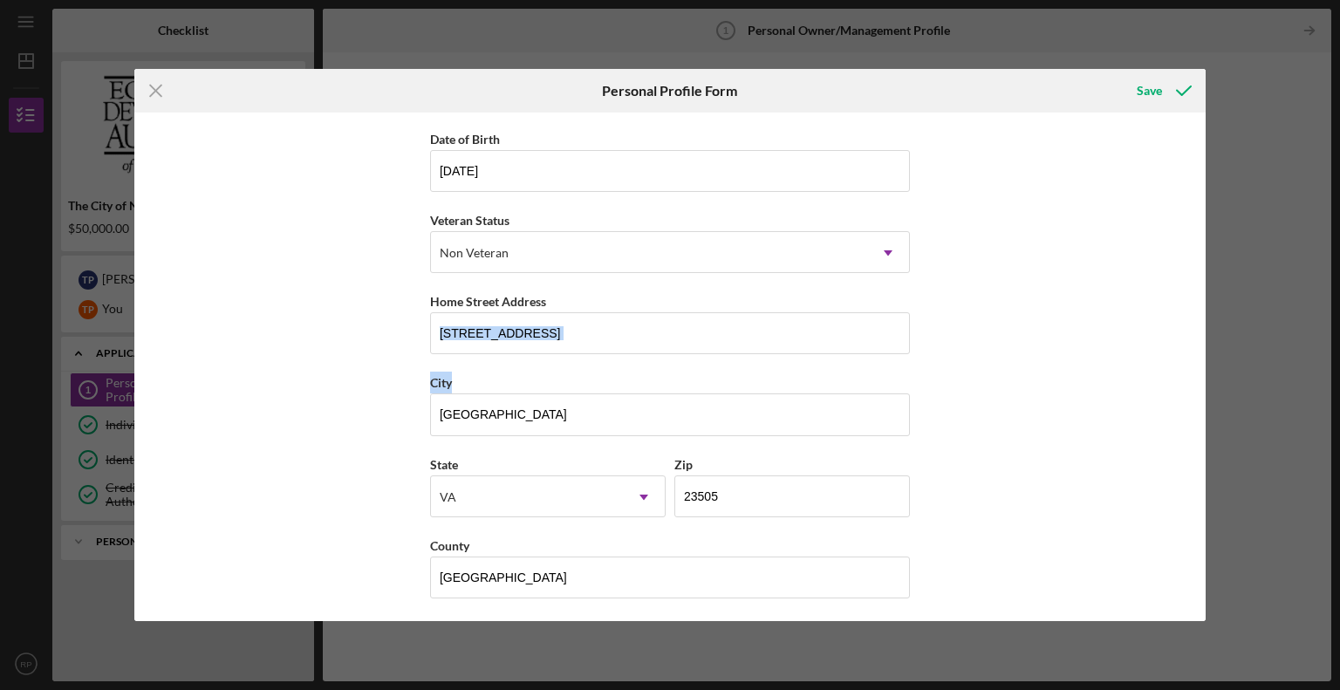
drag, startPoint x: 1201, startPoint y: 374, endPoint x: 1175, endPoint y: 281, distance: 97.0
click at [1175, 281] on div "First Name [PERSON_NAME] Middle Name Last Name [PERSON_NAME] Job Title Owner Da…" at bounding box center [670, 367] width 1073 height 509
click at [1169, 97] on icon "submit" at bounding box center [1184, 91] width 44 height 44
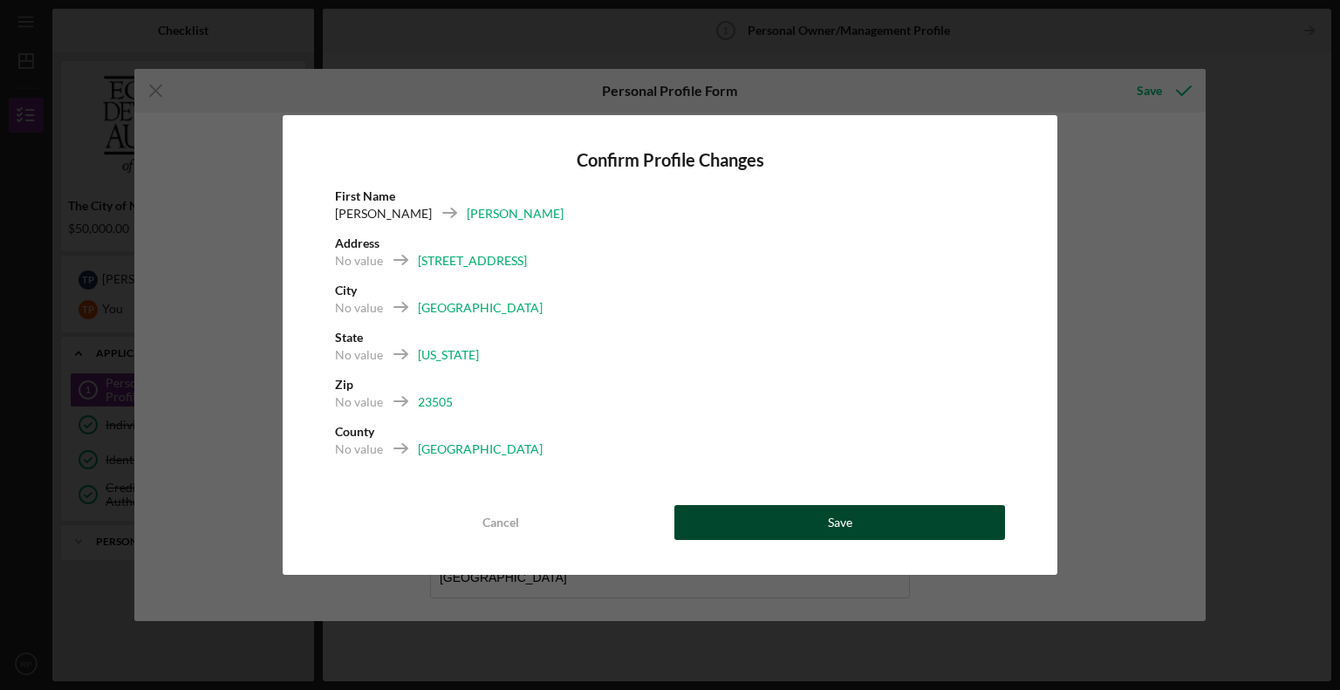
click at [790, 523] on button "Save" at bounding box center [840, 522] width 331 height 35
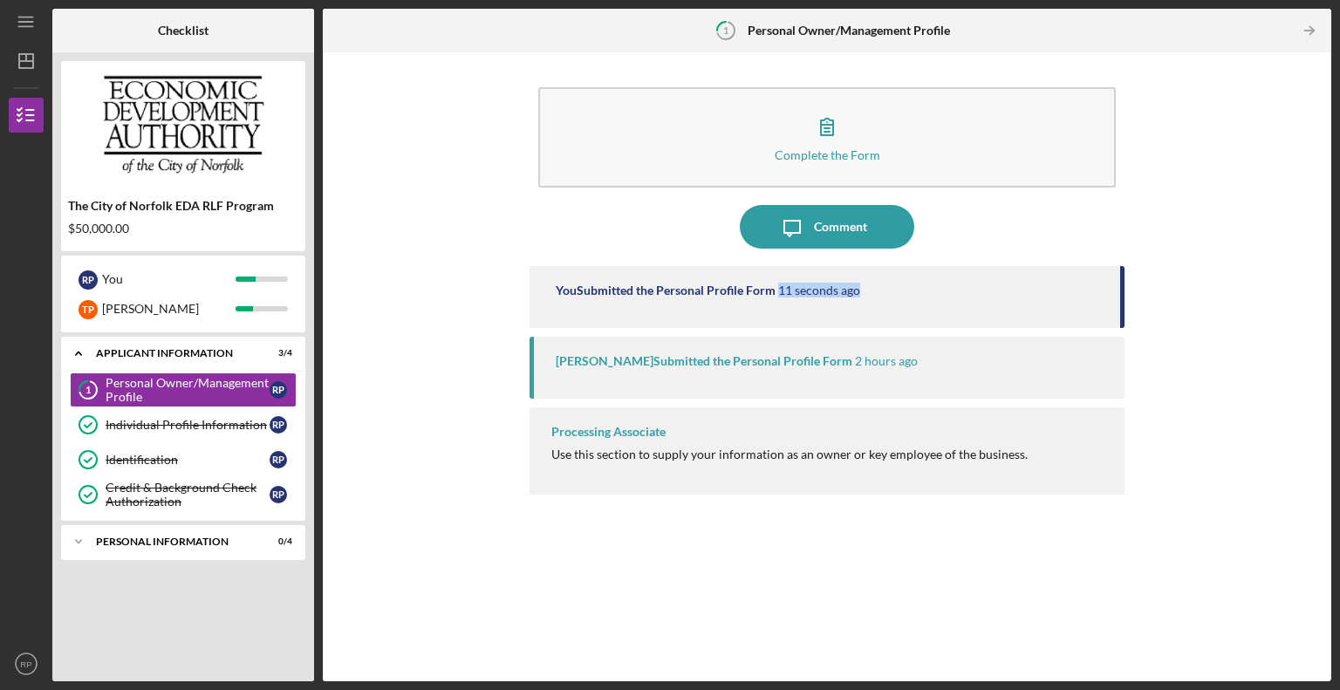
drag, startPoint x: 1124, startPoint y: 296, endPoint x: 1122, endPoint y: 320, distance: 24.5
click at [1122, 320] on div "You Submitted the Personal Profile Form 11 seconds ago" at bounding box center [827, 297] width 595 height 62
drag, startPoint x: 1121, startPoint y: 291, endPoint x: 1121, endPoint y: 334, distance: 42.8
click at [1121, 334] on div "You Submitted the Personal Profile Form 13 seconds ago [PERSON_NAME] Submitted …" at bounding box center [827, 460] width 595 height 389
click at [977, 379] on div "[PERSON_NAME] Submitted the Personal Profile Form 2 hours ago" at bounding box center [827, 368] width 595 height 62
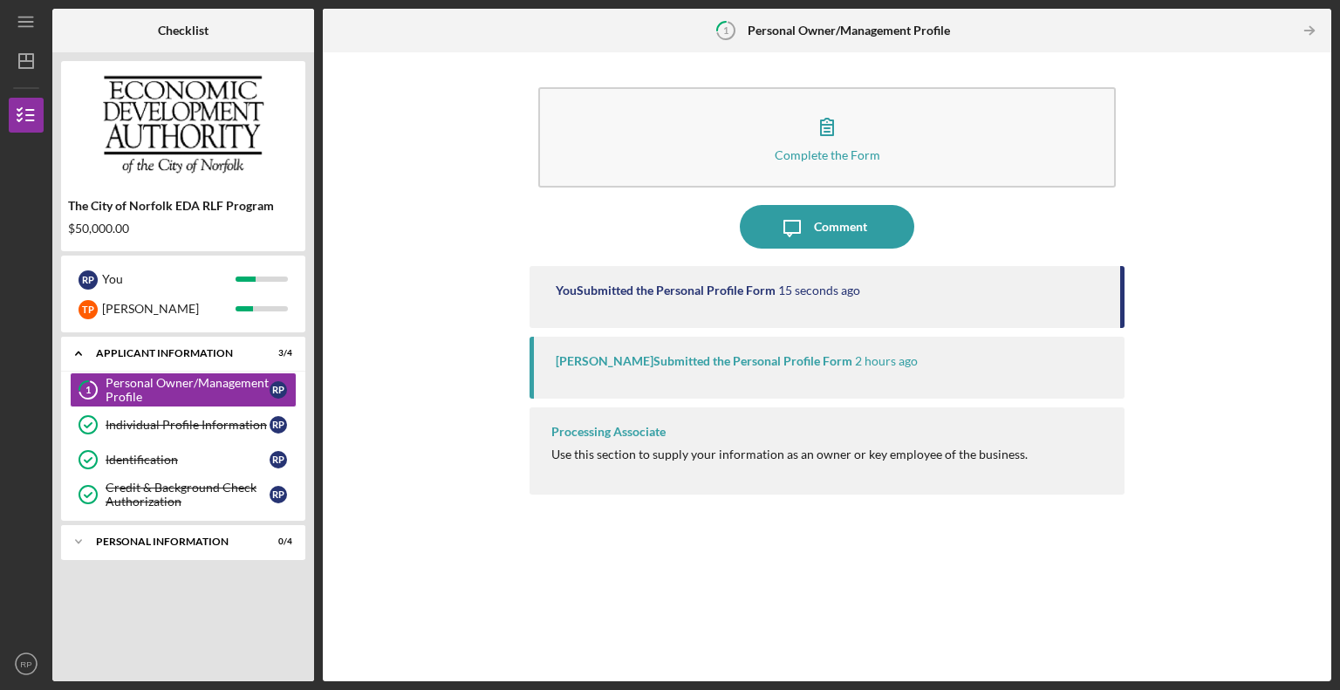
click at [809, 446] on div "Processing Associate Use this section to supply your information as an owner or…" at bounding box center [827, 451] width 595 height 87
click at [598, 415] on div "Processing Associate Use this section to supply your information as an owner or…" at bounding box center [827, 451] width 595 height 87
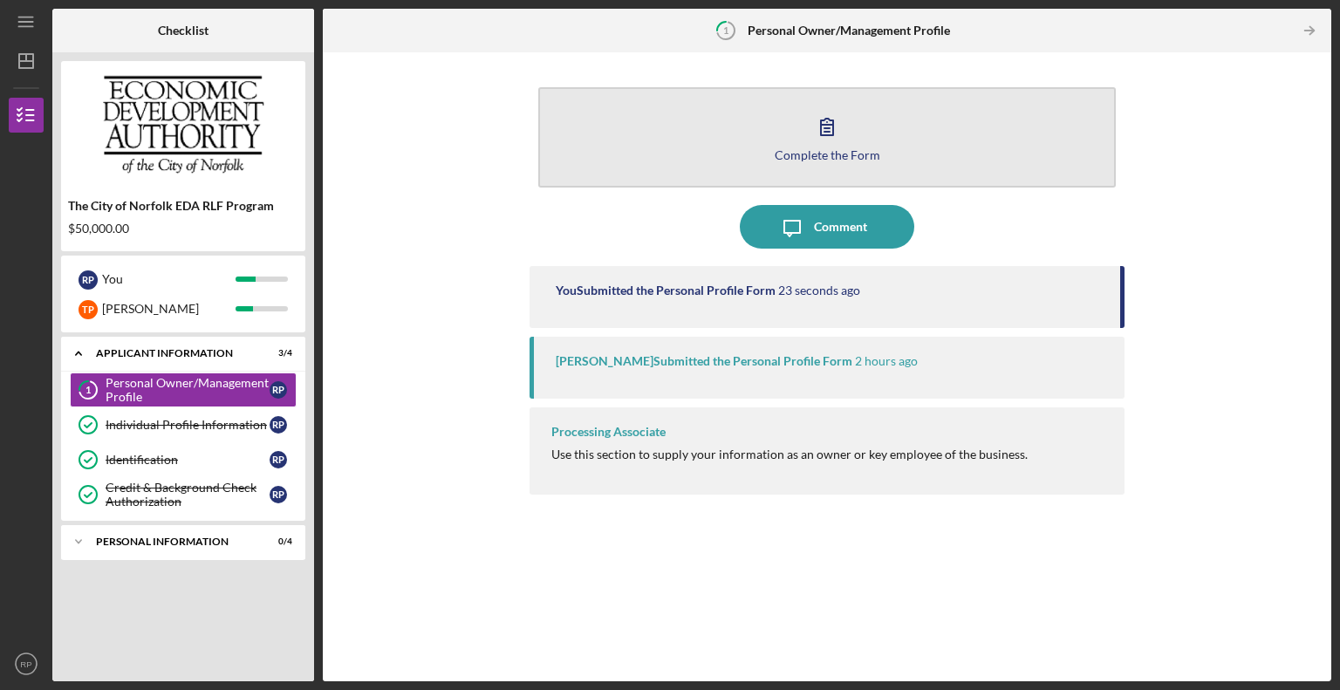
click at [897, 149] on button "Complete the Form Form" at bounding box center [827, 137] width 578 height 100
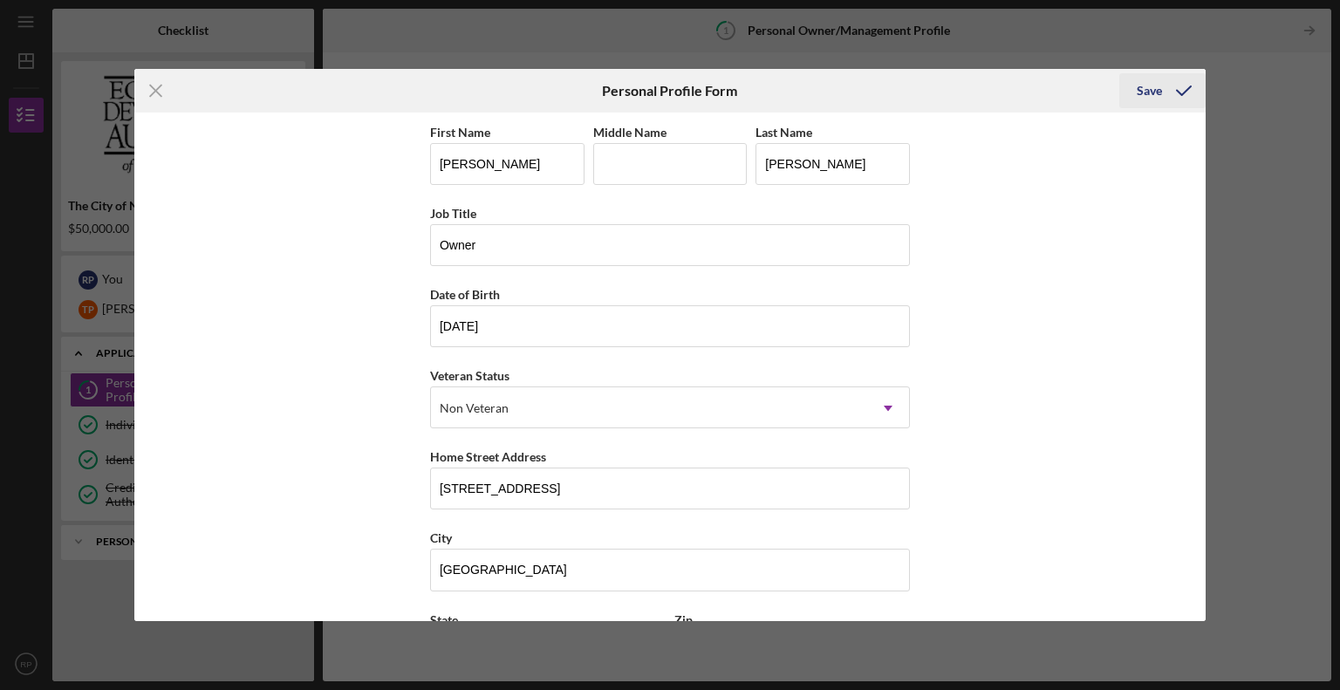
click at [1152, 88] on div "Save" at bounding box center [1149, 90] width 25 height 35
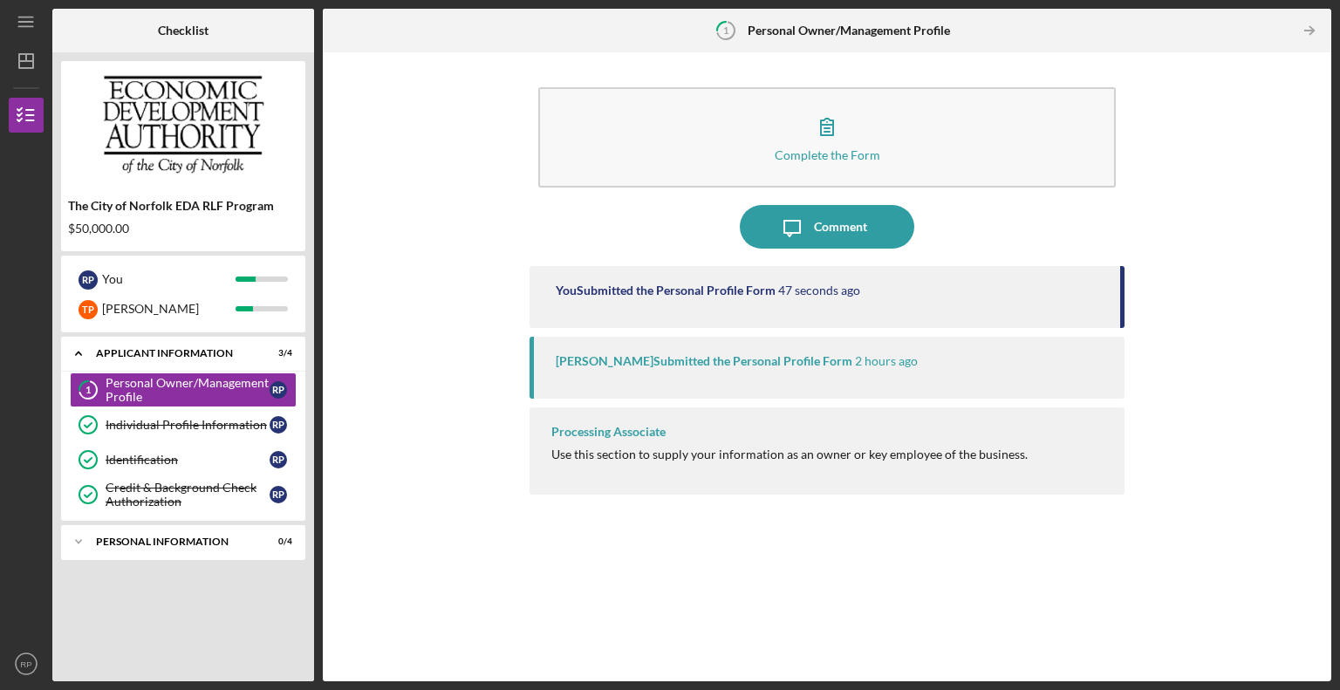
click at [622, 446] on div "Processing Associate Use this section to supply your information as an owner or…" at bounding box center [827, 451] width 595 height 87
click at [623, 425] on div "Processing Associate" at bounding box center [609, 432] width 114 height 14
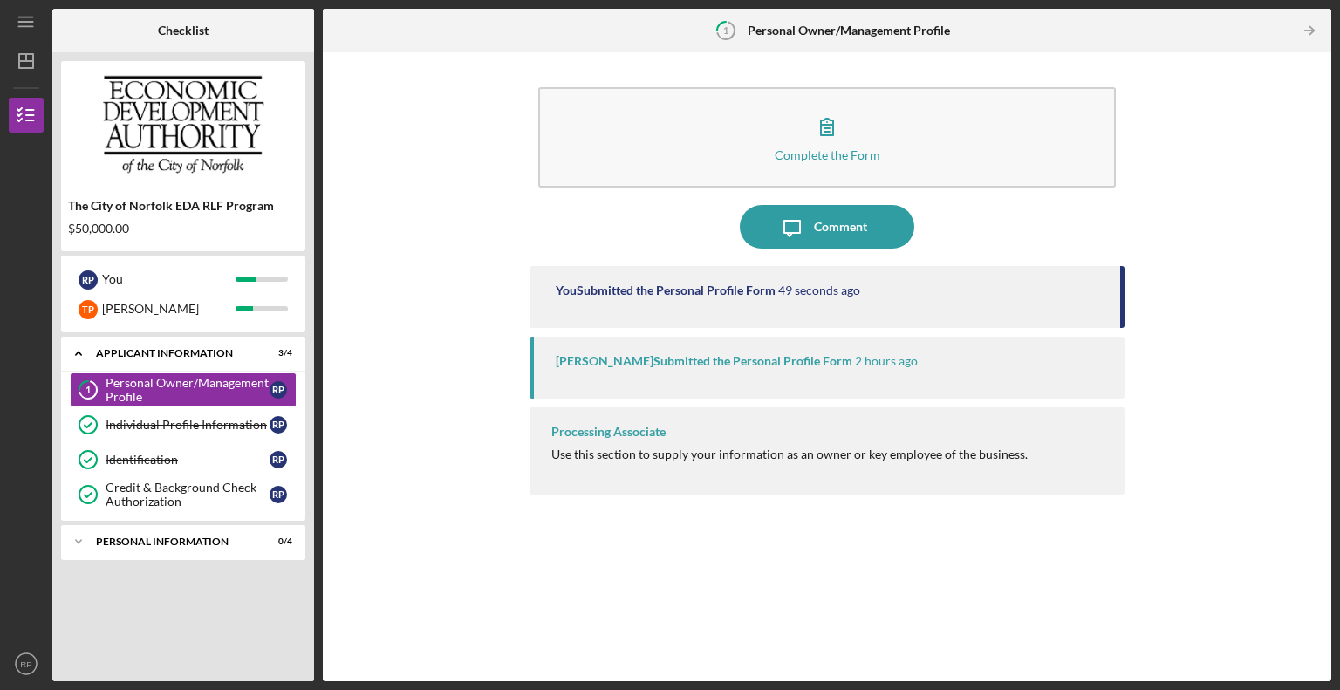
click at [635, 338] on div "[PERSON_NAME] Submitted the Personal Profile Form 2 hours ago" at bounding box center [827, 368] width 595 height 62
click at [635, 342] on div "[PERSON_NAME] Submitted the Personal Profile Form 2 hours ago" at bounding box center [827, 368] width 595 height 62
click at [101, 538] on div "Personal Information" at bounding box center [190, 542] width 188 height 10
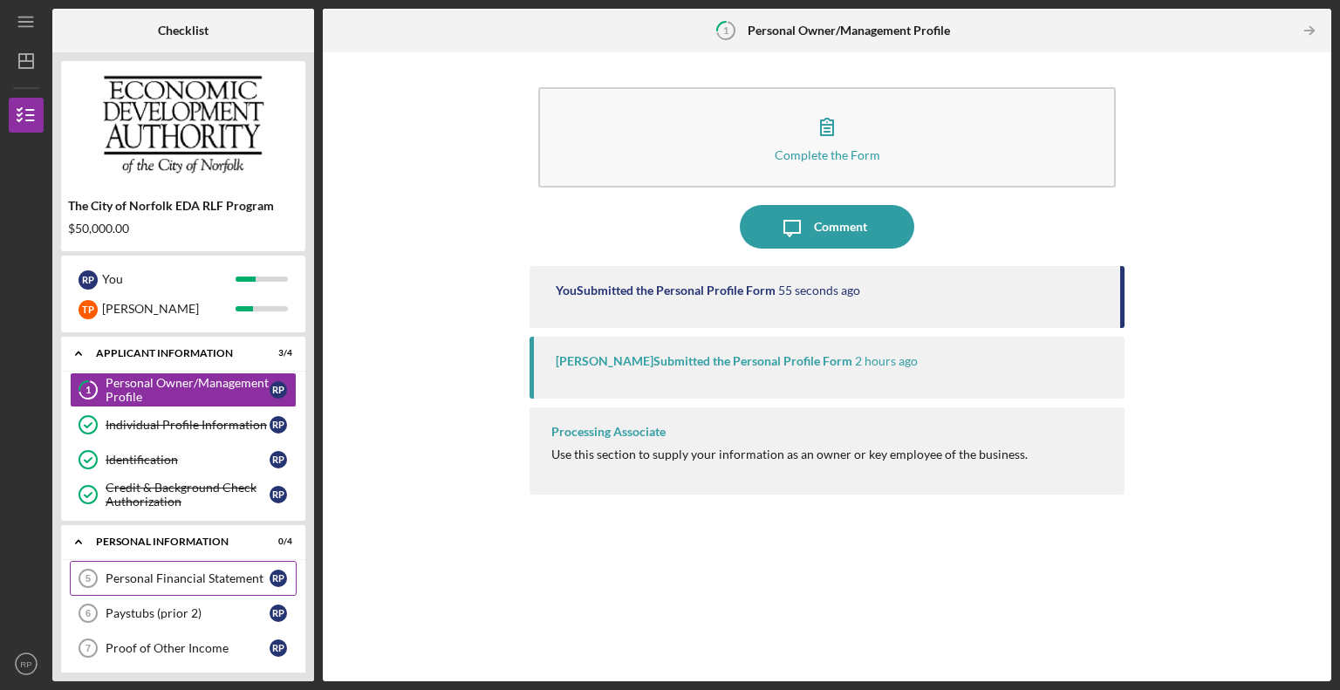
click at [193, 576] on div "Personal Financial Statement" at bounding box center [188, 579] width 164 height 14
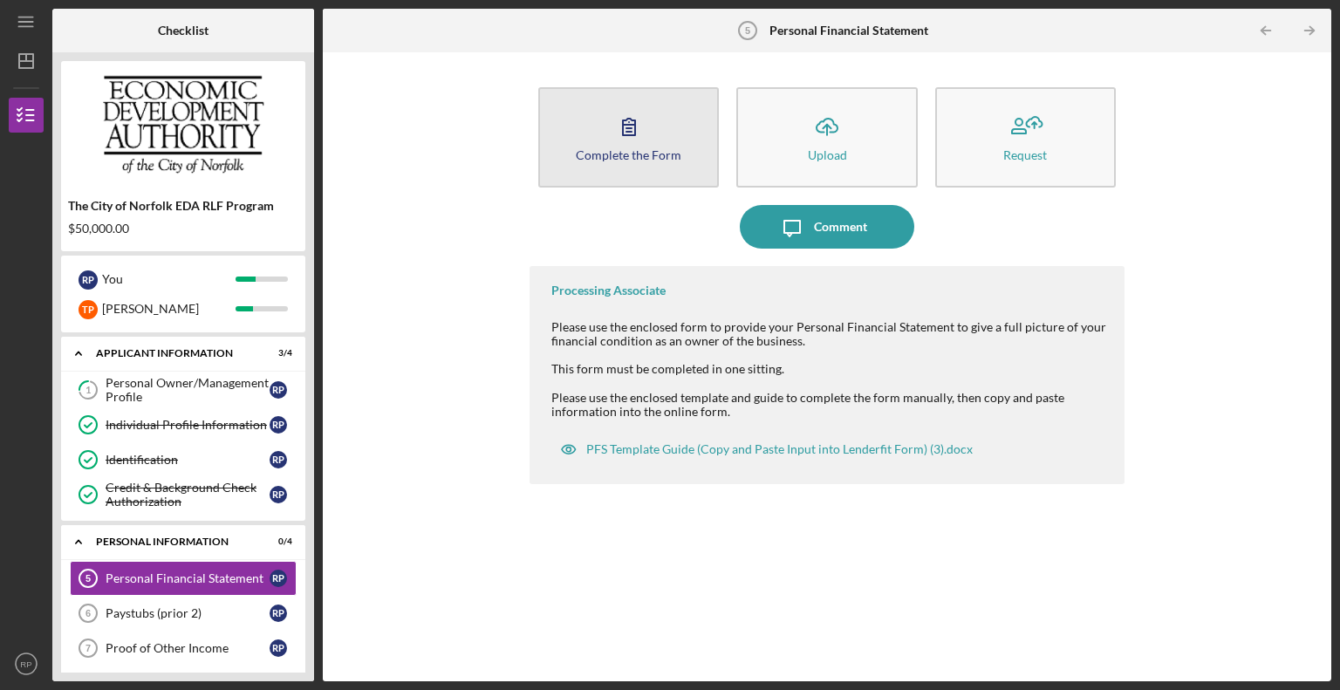
click at [630, 164] on button "Complete the Form Form" at bounding box center [628, 137] width 181 height 100
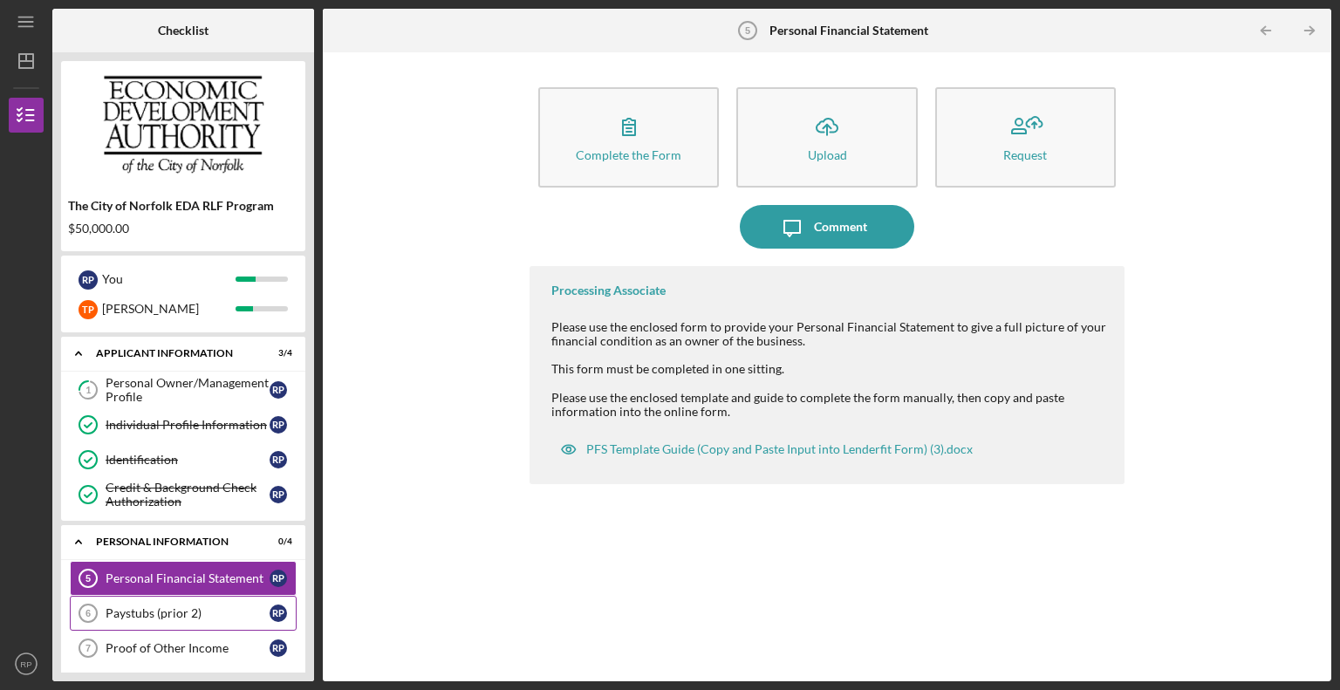
click at [147, 620] on link "Paystubs (prior 2) 6 Paystubs (prior 2) R P" at bounding box center [183, 613] width 227 height 35
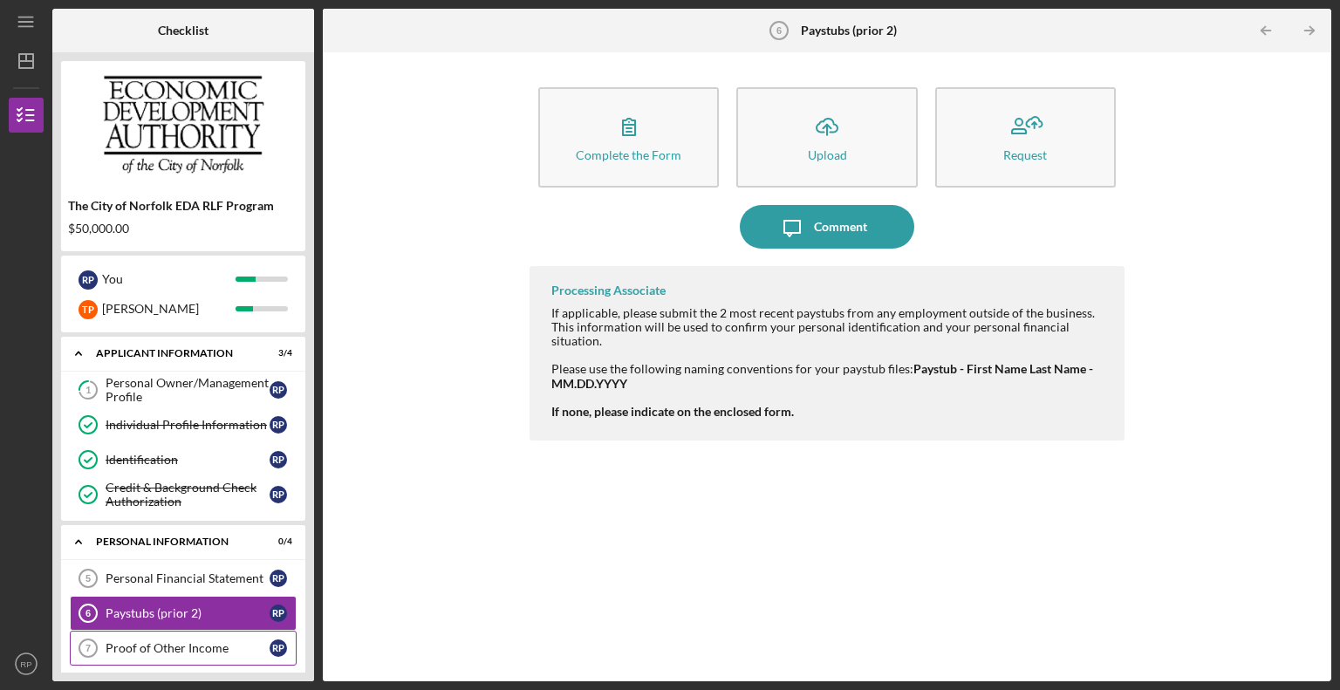
click at [150, 648] on div "Proof of Other Income" at bounding box center [188, 648] width 164 height 14
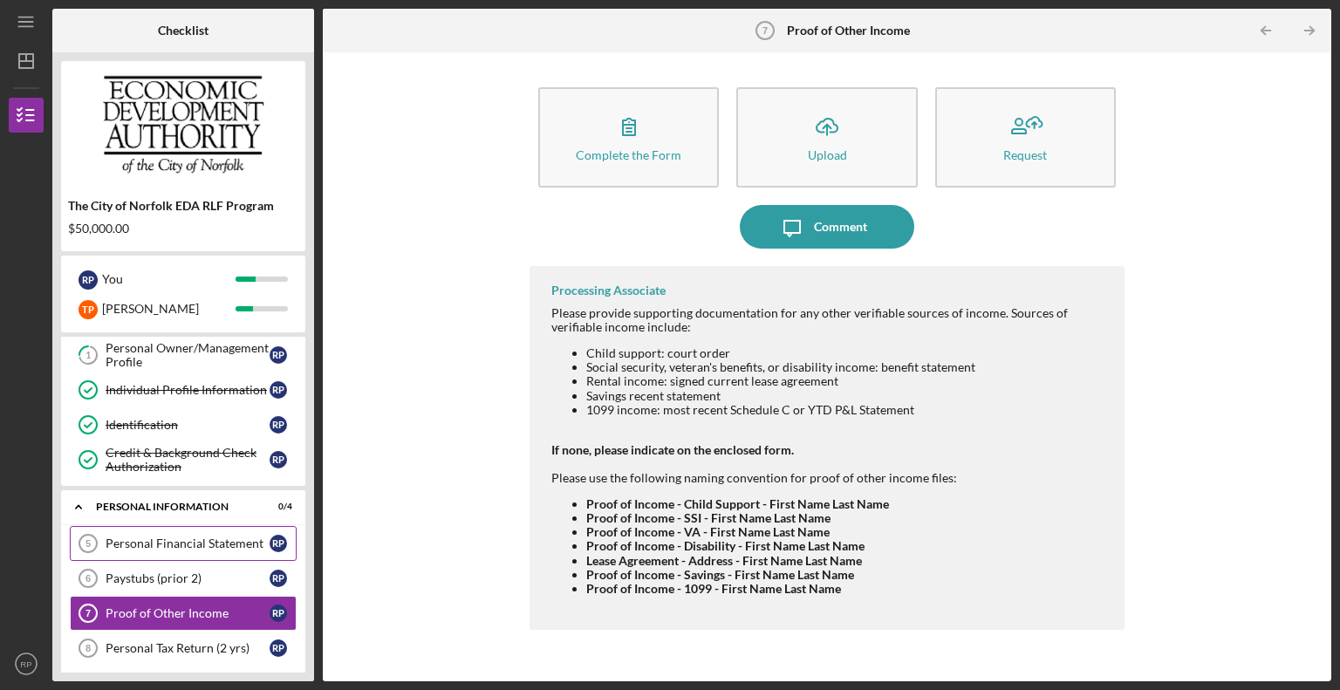
scroll to position [42, 0]
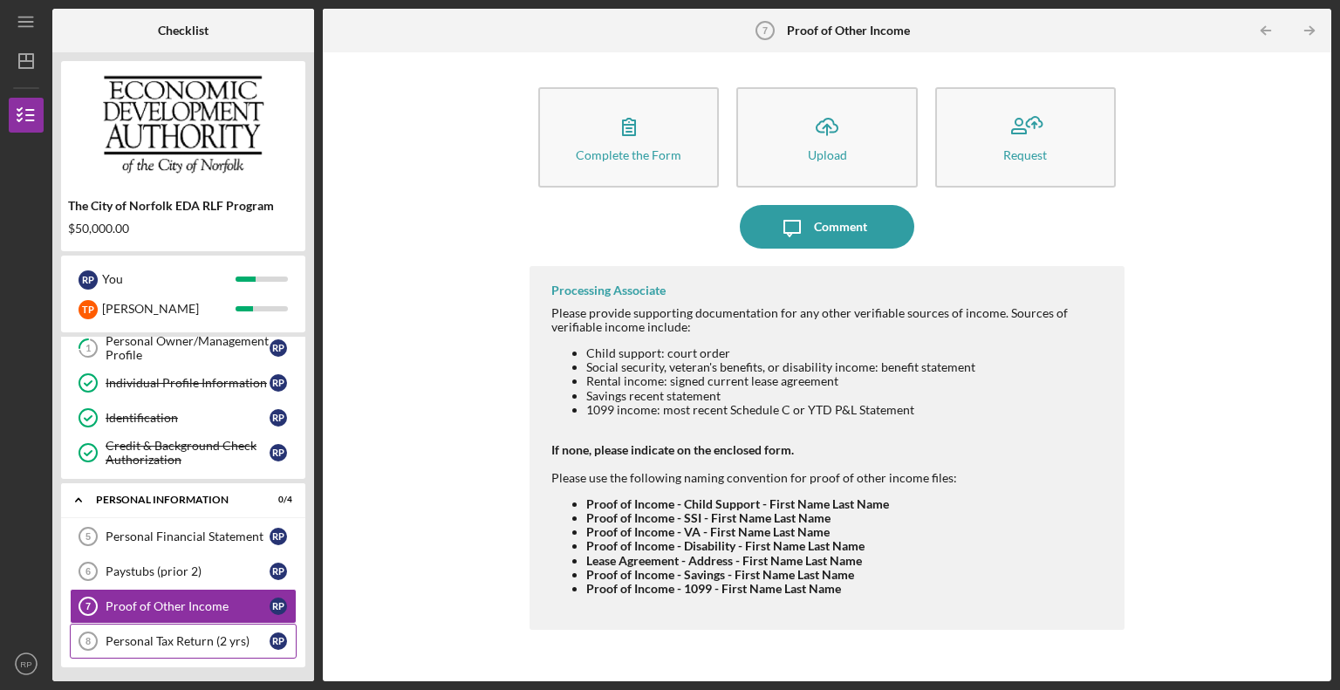
click at [230, 624] on link "Personal Tax Return (2 yrs) 8 Personal Tax Return (2 yrs) R P" at bounding box center [183, 641] width 227 height 35
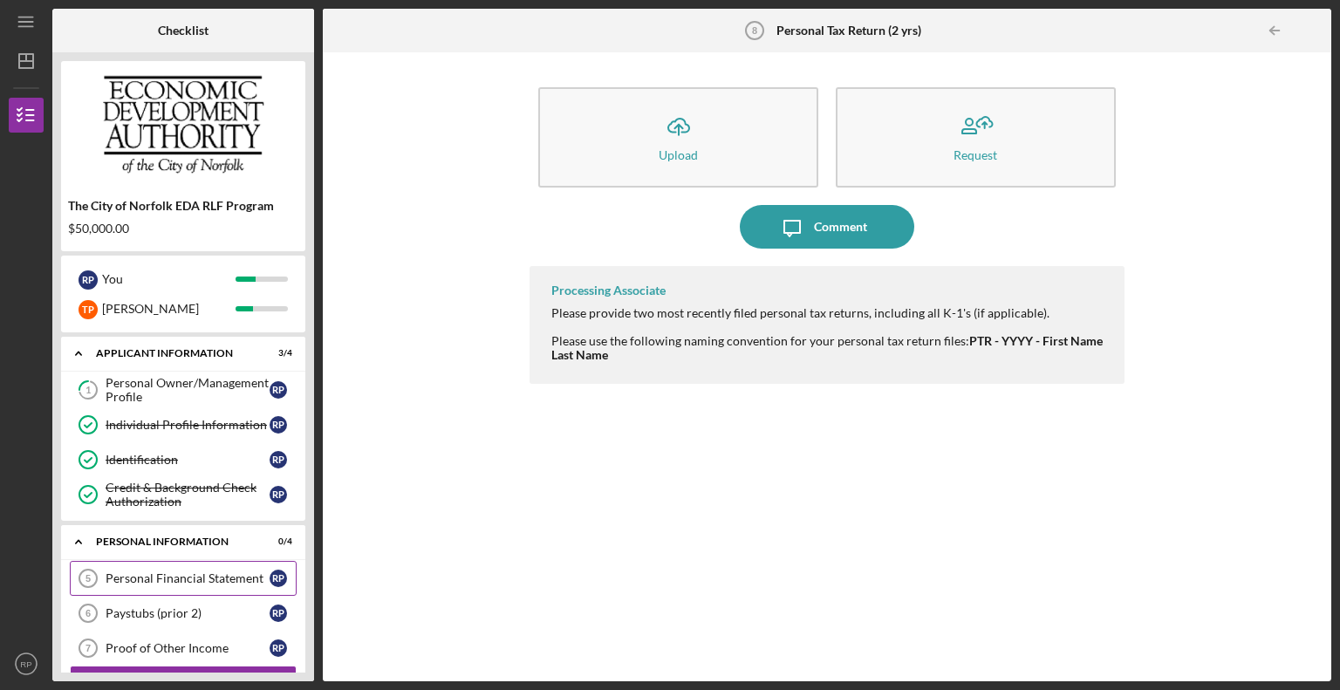
click at [144, 568] on link "Personal Financial Statement 5 Personal Financial Statement R P" at bounding box center [183, 578] width 227 height 35
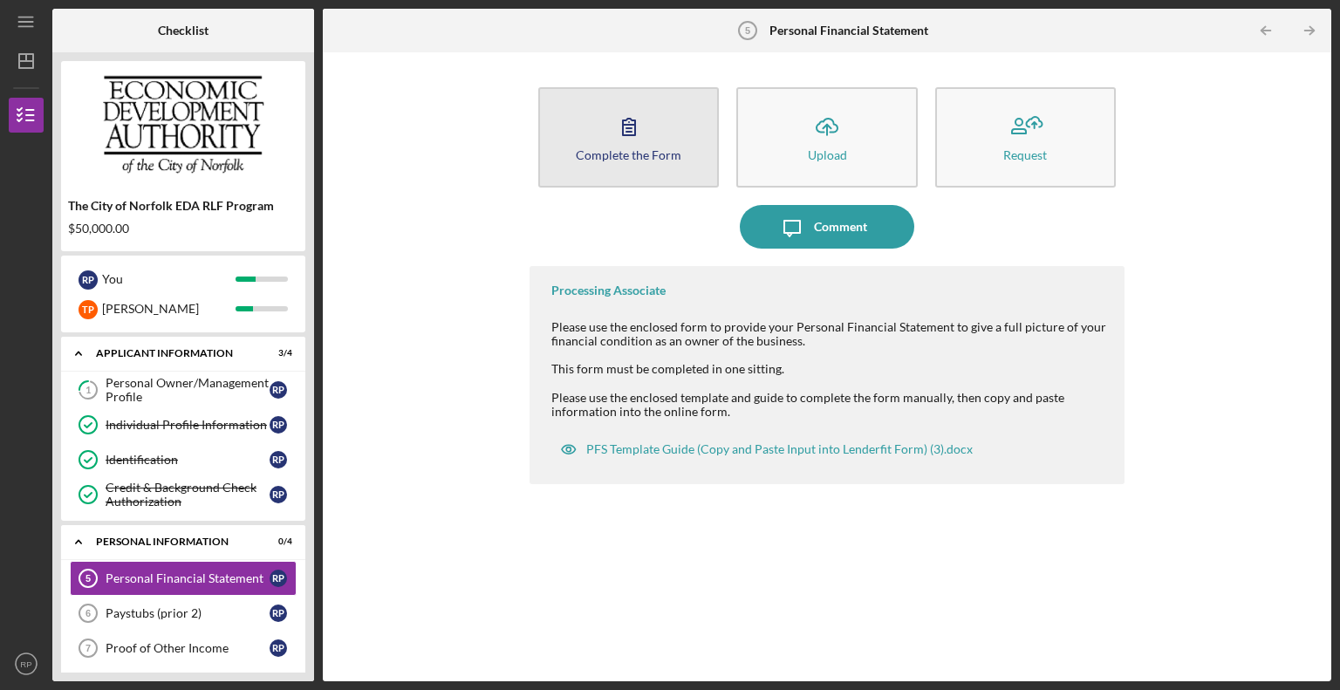
click at [667, 182] on button "Complete the Form Form" at bounding box center [628, 137] width 181 height 100
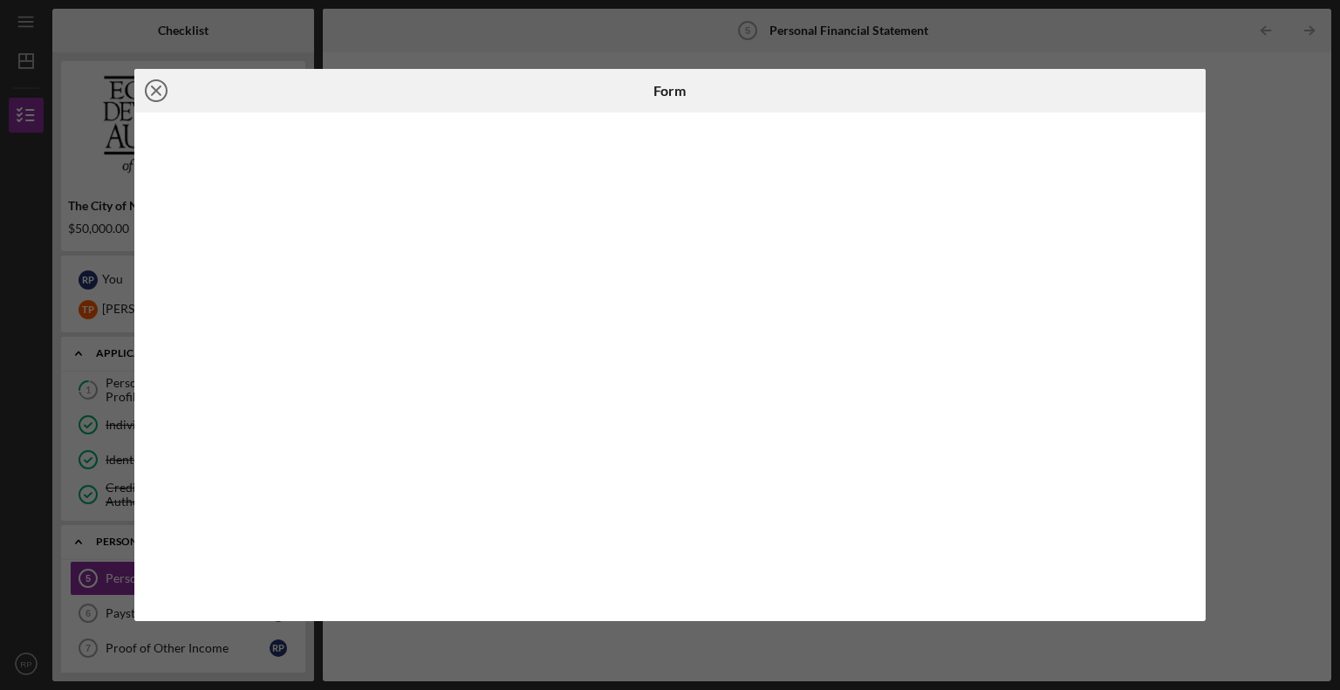
click at [154, 90] on icon "Icon/Close" at bounding box center [156, 91] width 44 height 44
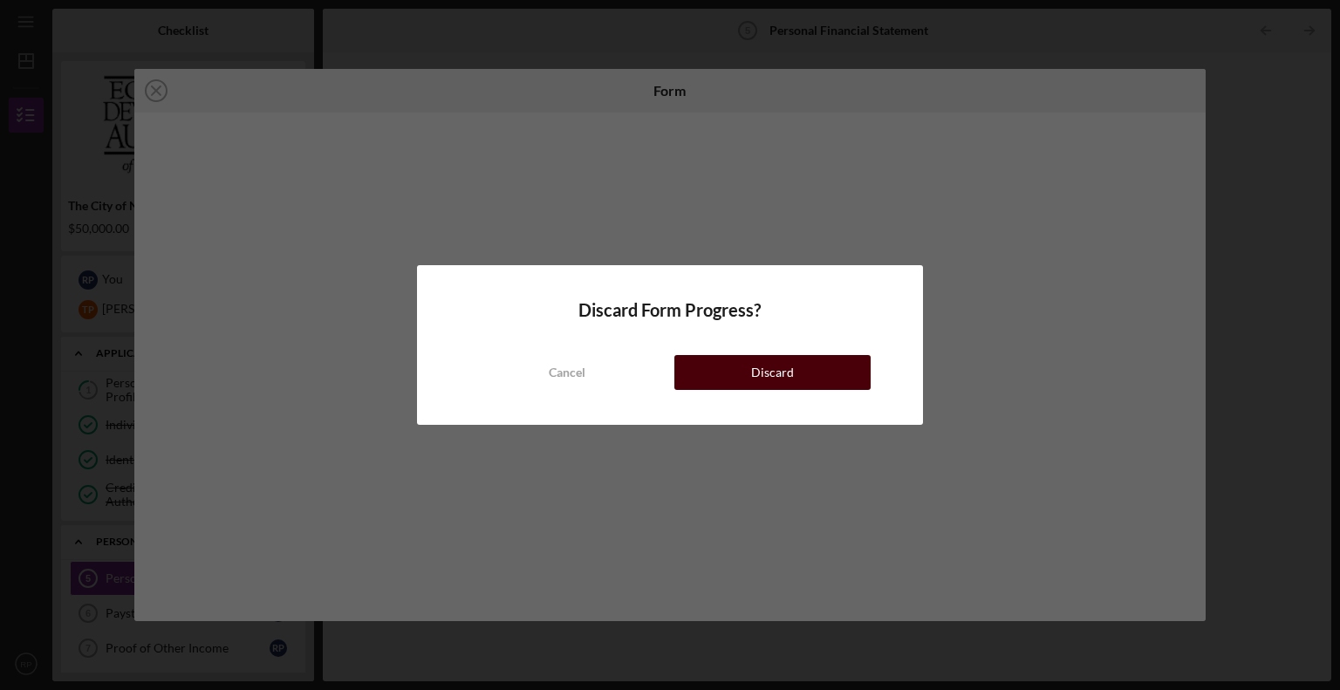
click at [757, 385] on div "Discard" at bounding box center [772, 372] width 43 height 35
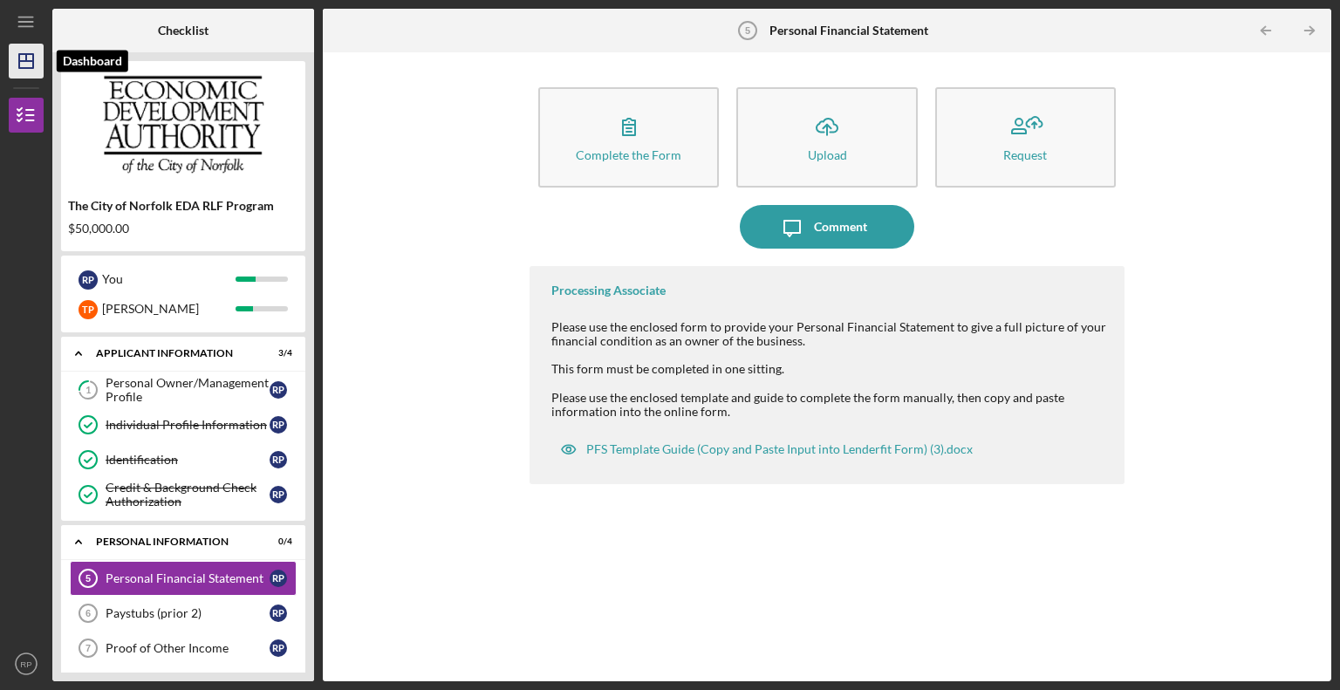
click at [22, 58] on icon "Icon/Dashboard" at bounding box center [26, 61] width 44 height 44
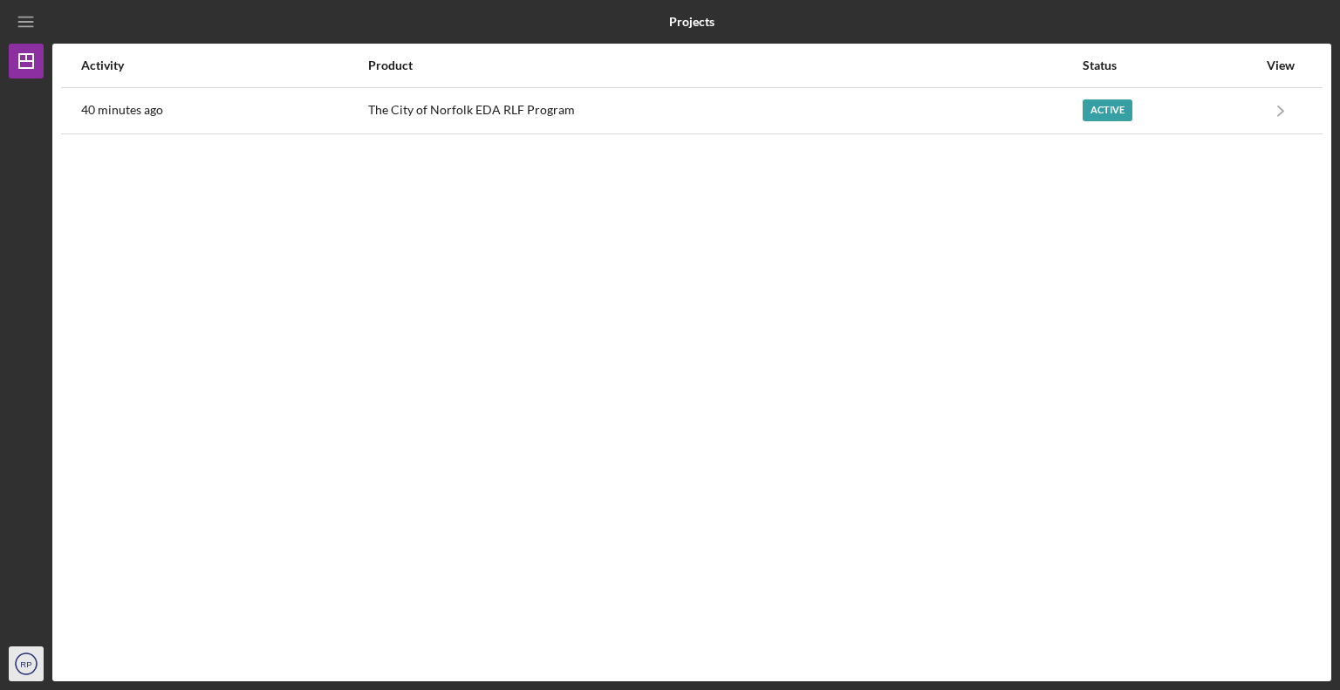
click at [20, 662] on text "RP" at bounding box center [25, 665] width 11 height 10
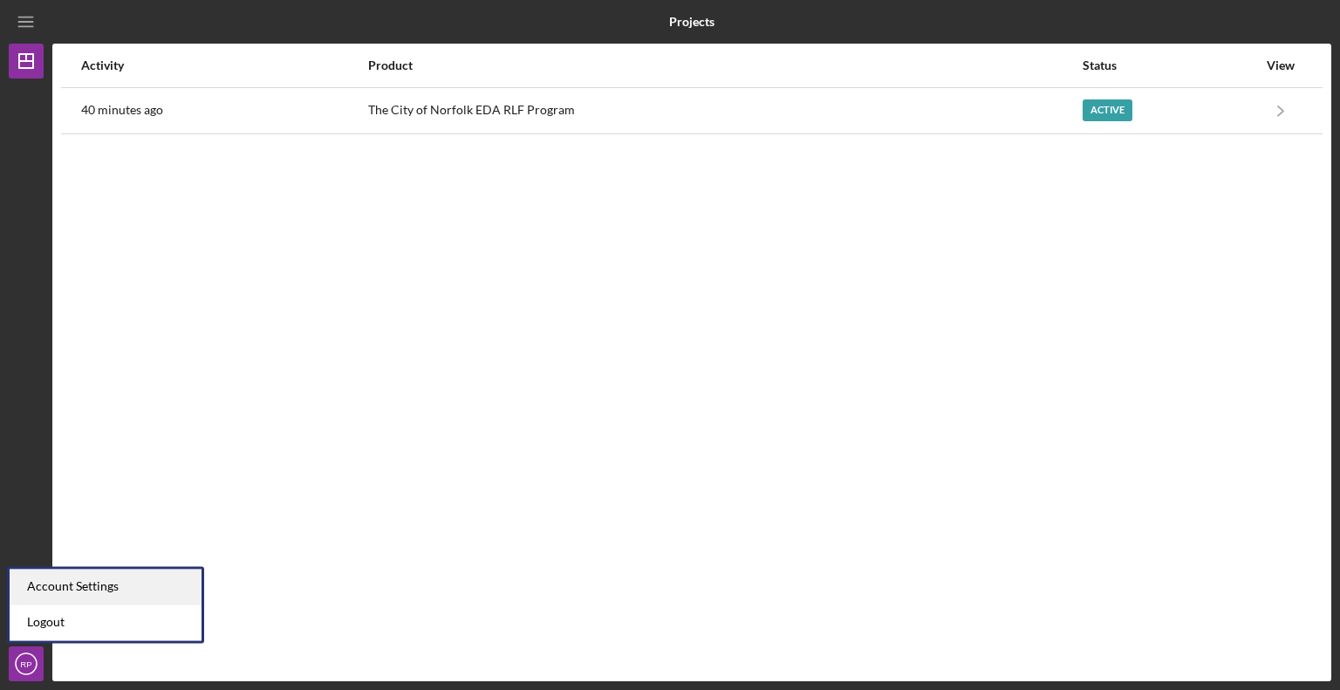
click at [80, 591] on div "Account Settings" at bounding box center [106, 587] width 192 height 36
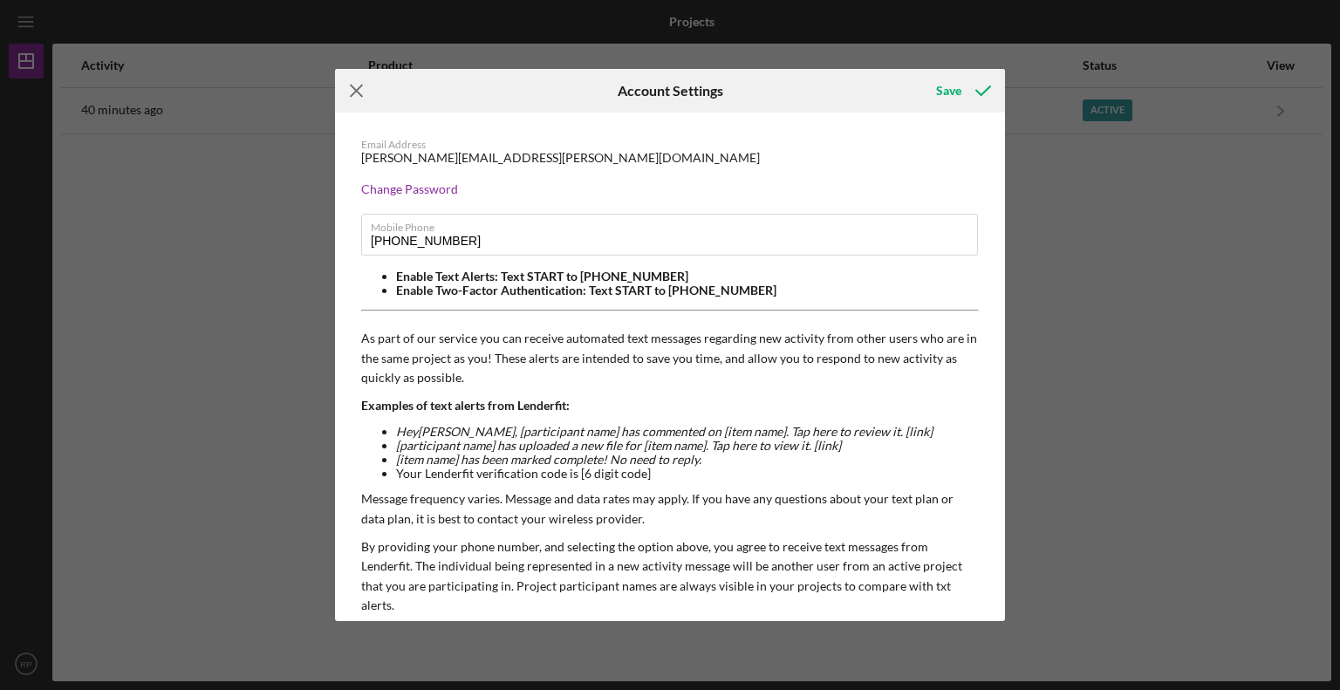
click at [352, 86] on line at bounding box center [356, 91] width 11 height 11
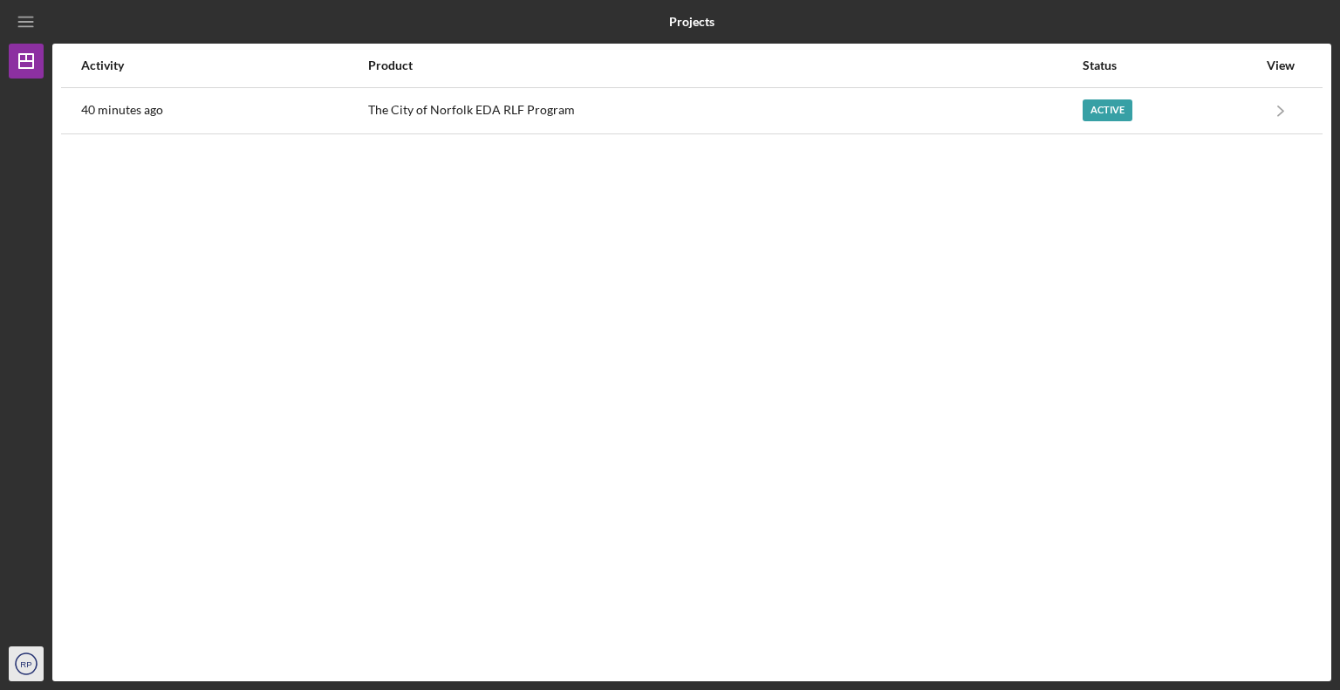
click at [24, 648] on icon "RP" at bounding box center [26, 664] width 35 height 44
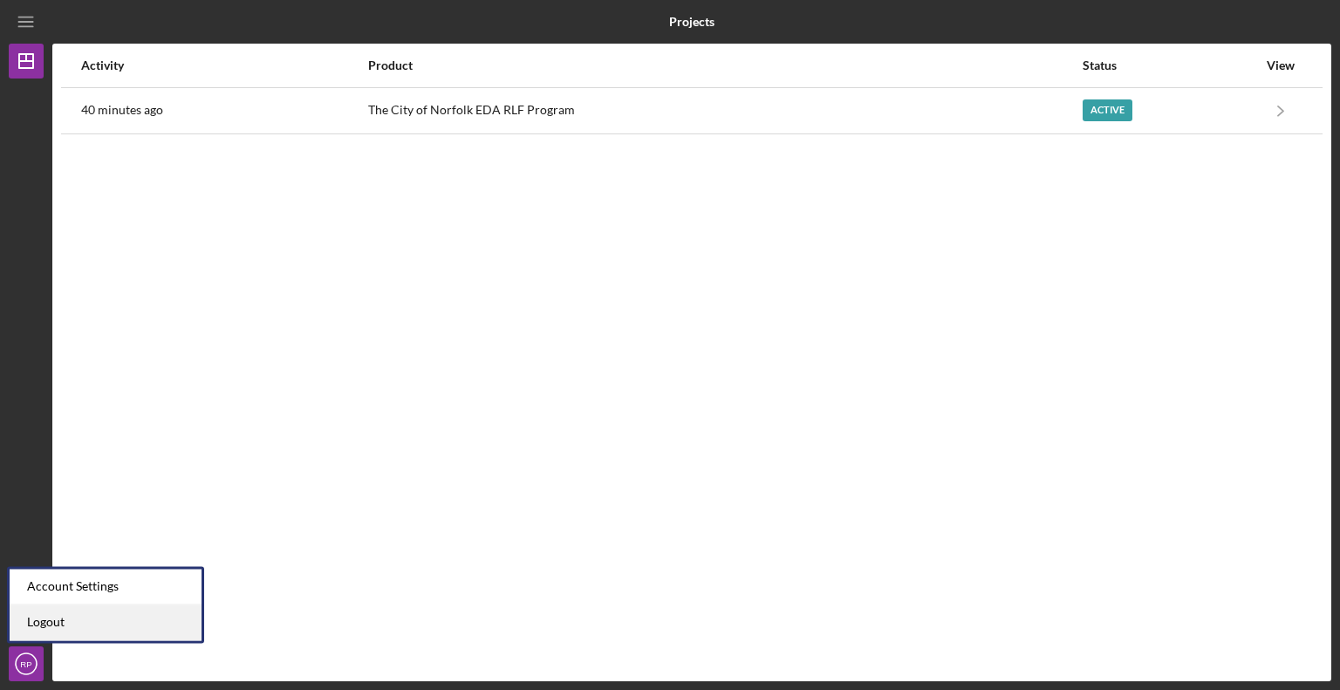
click at [51, 628] on link "Logout" at bounding box center [106, 623] width 192 height 36
